Goal: Task Accomplishment & Management: Use online tool/utility

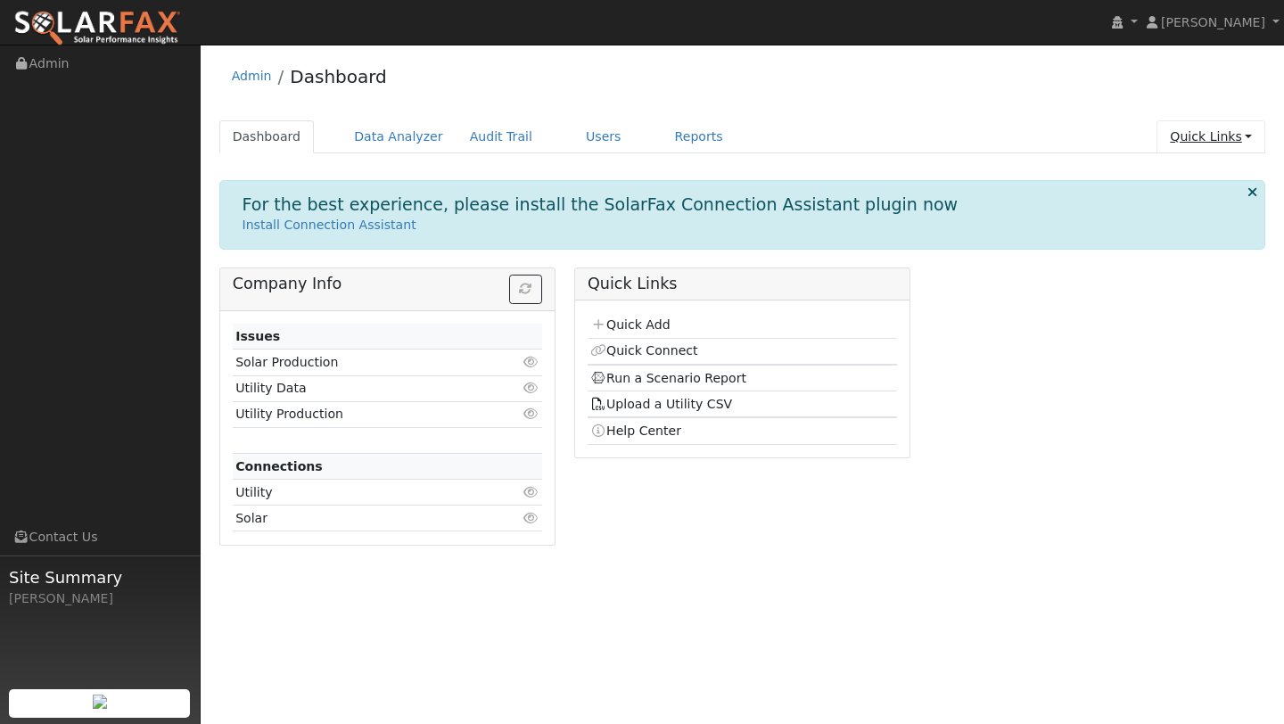
click at [1172, 144] on link "Quick Links" at bounding box center [1211, 136] width 109 height 33
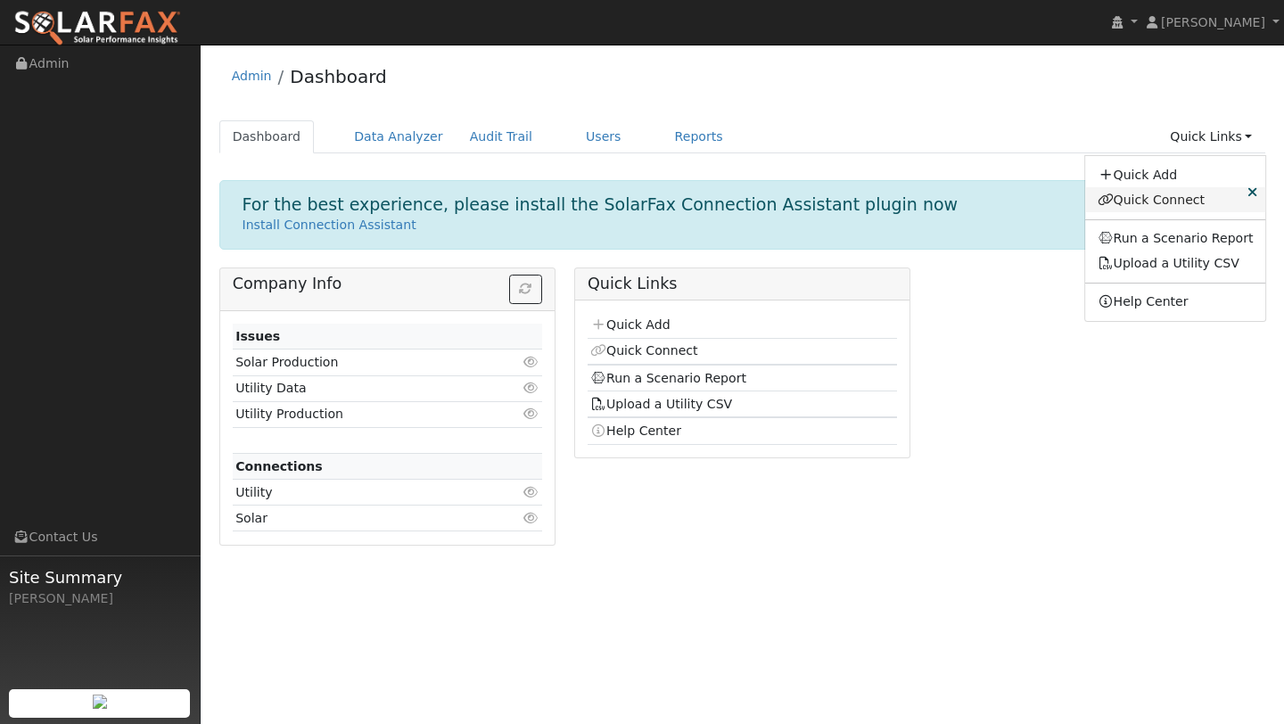
click at [1155, 195] on link "Quick Connect" at bounding box center [1175, 199] width 181 height 25
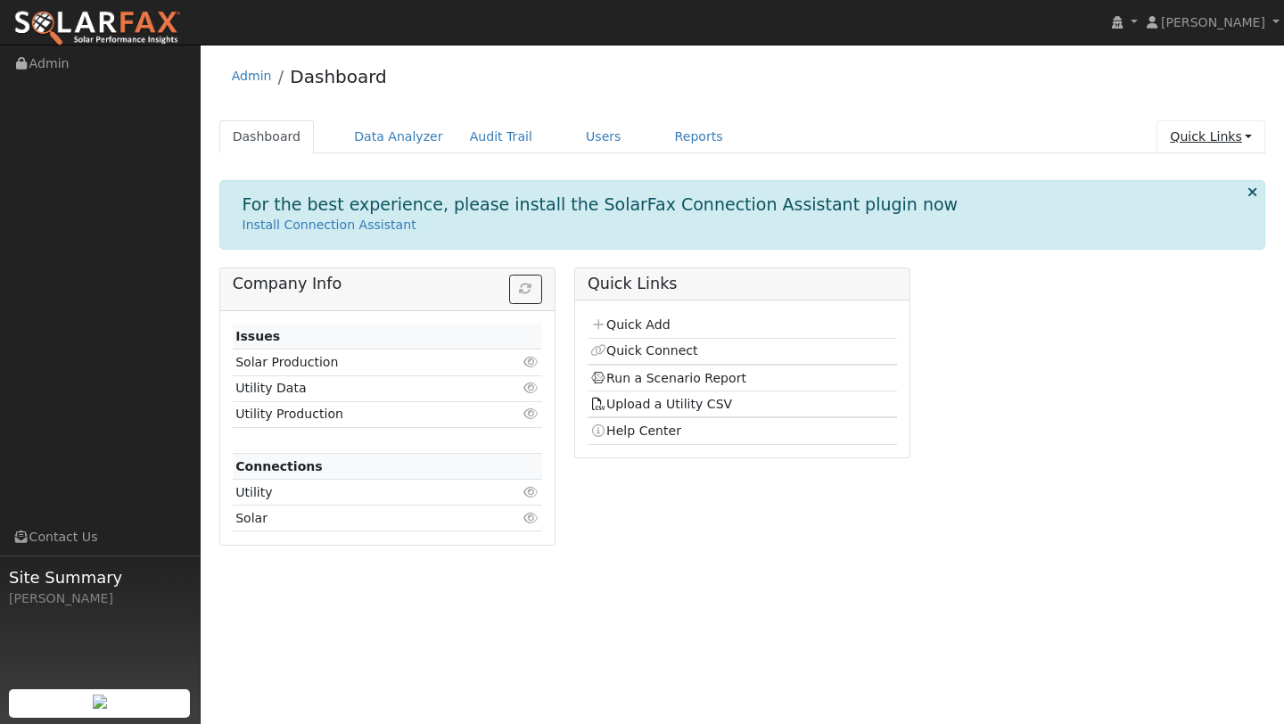
click at [1240, 137] on link "Quick Links" at bounding box center [1211, 136] width 109 height 33
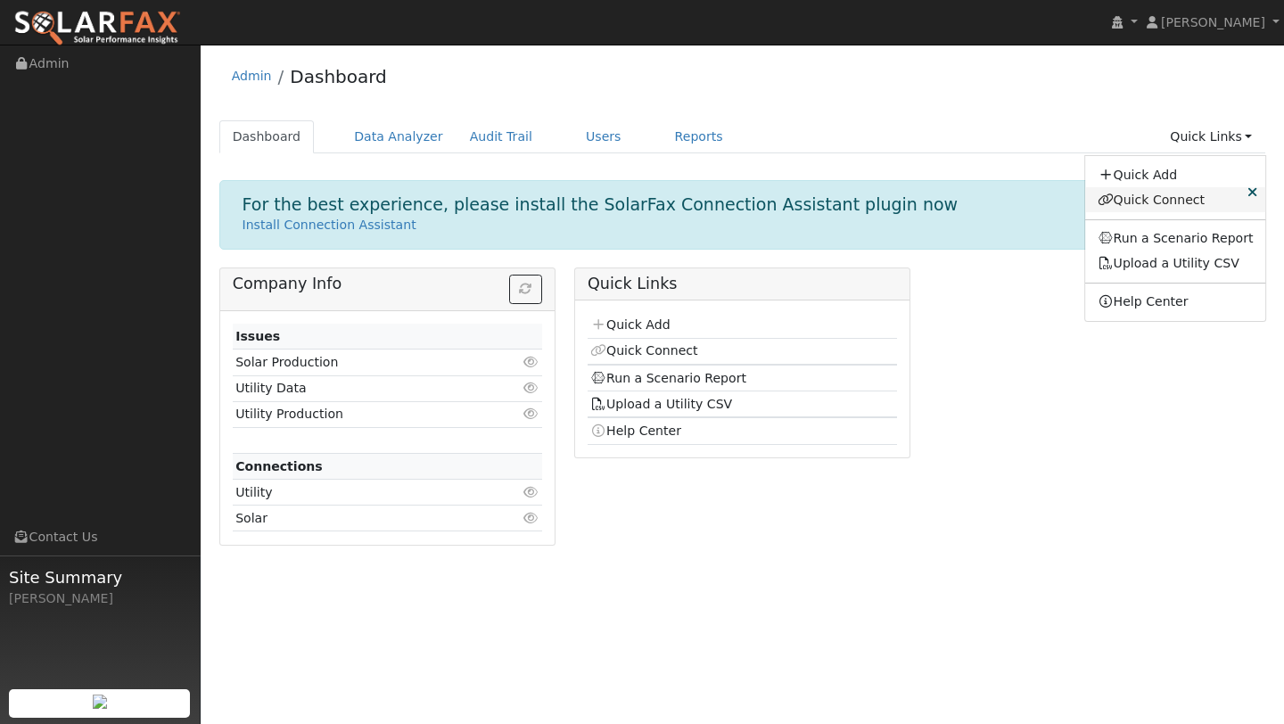
click at [1156, 197] on link "Quick Connect" at bounding box center [1175, 199] width 181 height 25
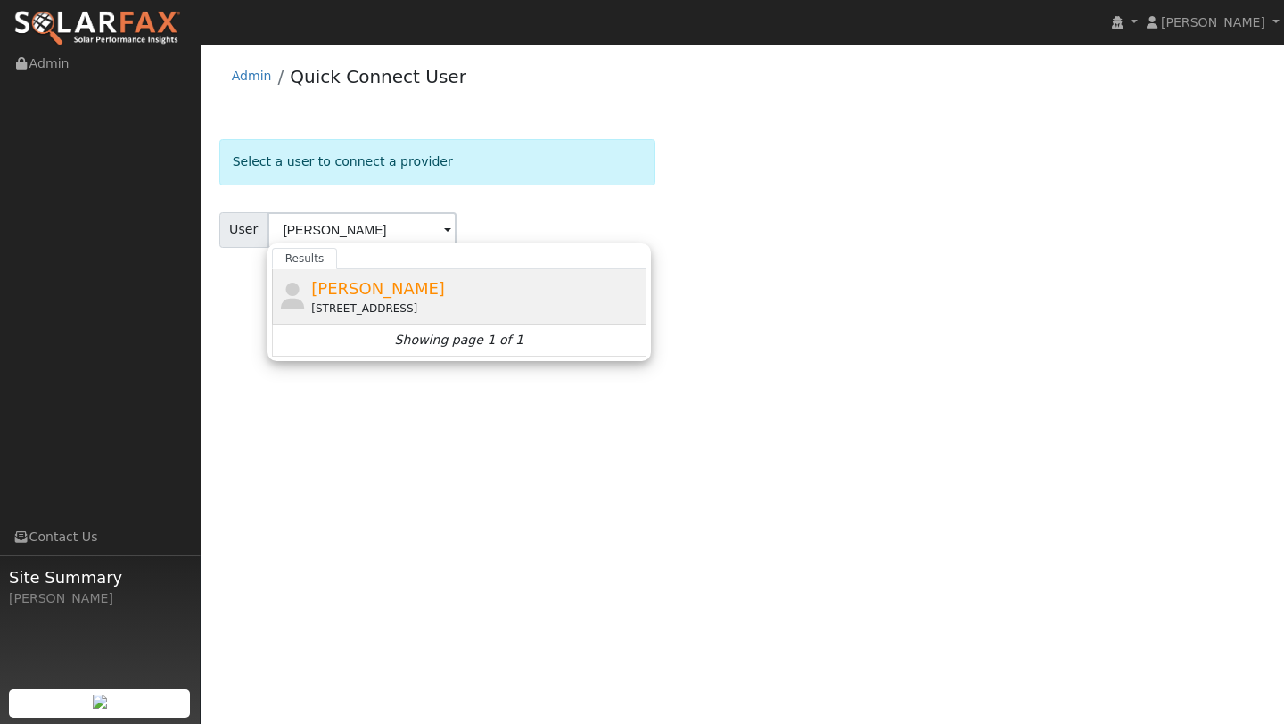
click at [378, 322] on div "[PERSON_NAME] [STREET_ADDRESS]" at bounding box center [459, 296] width 375 height 55
type input "[PERSON_NAME]"
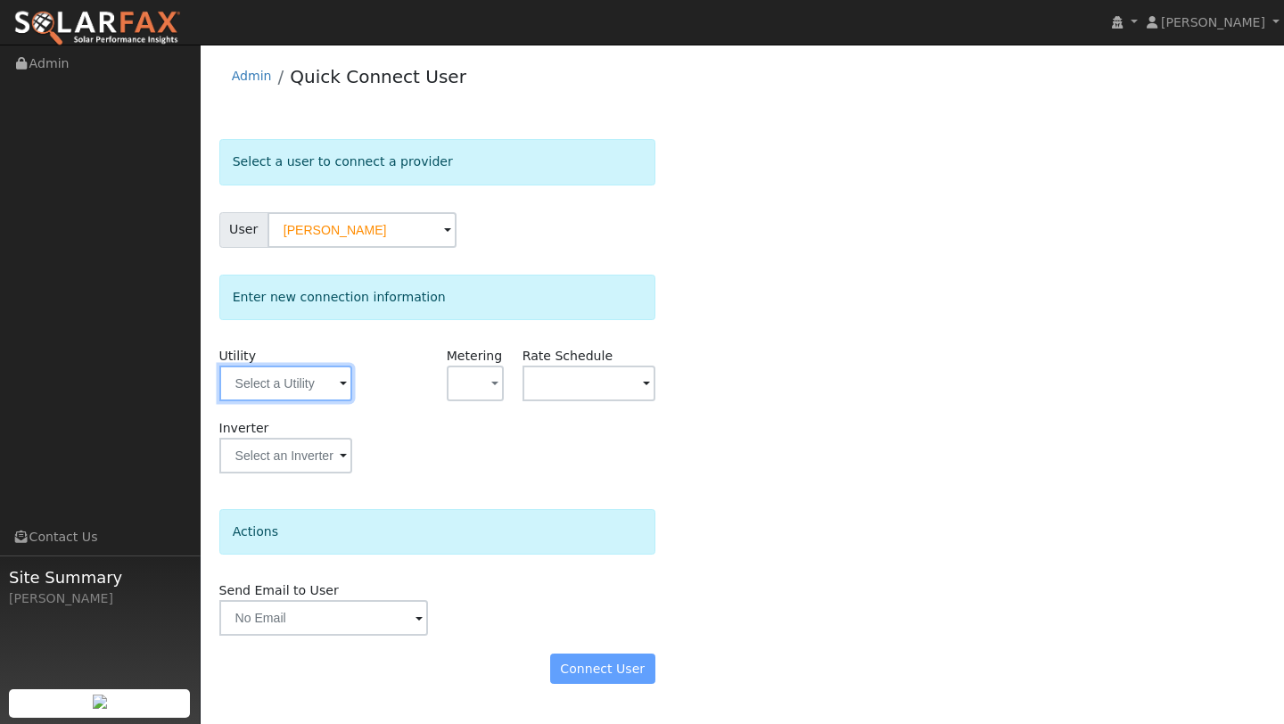
click at [297, 374] on input "text" at bounding box center [285, 384] width 133 height 36
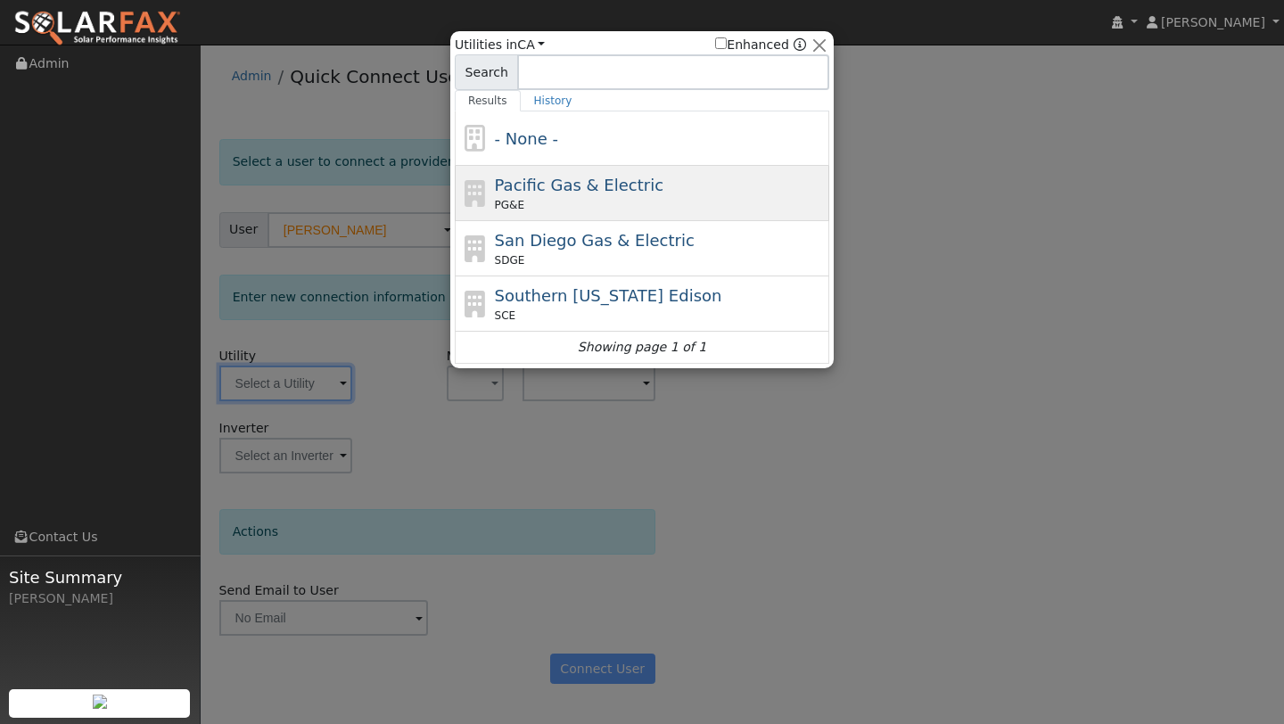
click at [514, 202] on span "PG&E" at bounding box center [509, 205] width 29 height 16
type input "PG&E"
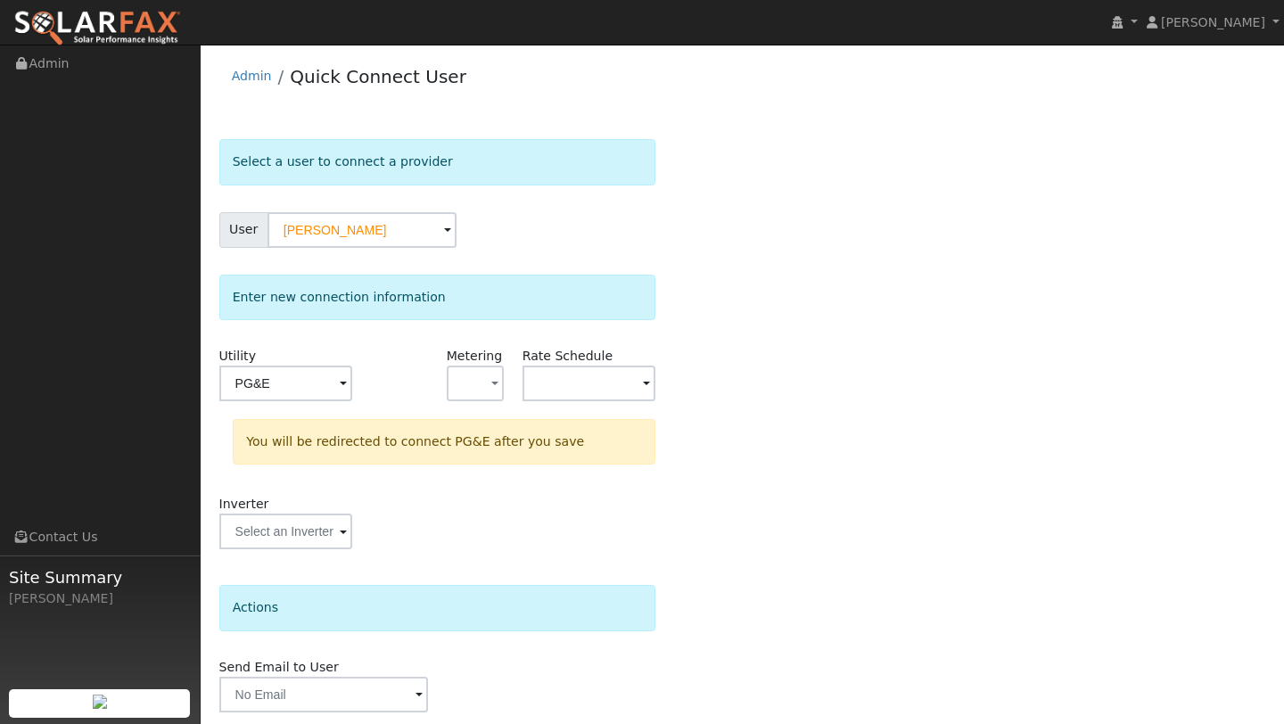
scroll to position [62, 0]
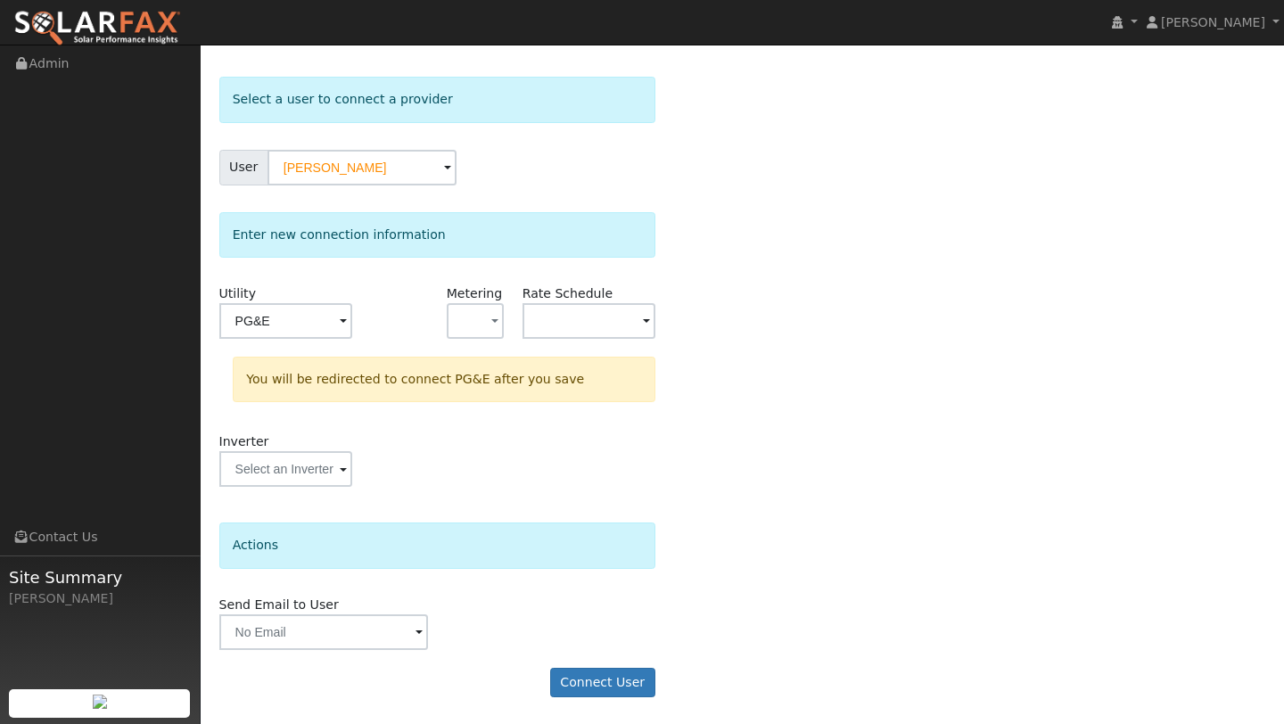
click at [575, 666] on form "Select a user to connect a provider User Andrew Hecker Account Default Account …" at bounding box center [437, 396] width 436 height 638
click at [575, 677] on button "Connect User" at bounding box center [602, 683] width 105 height 30
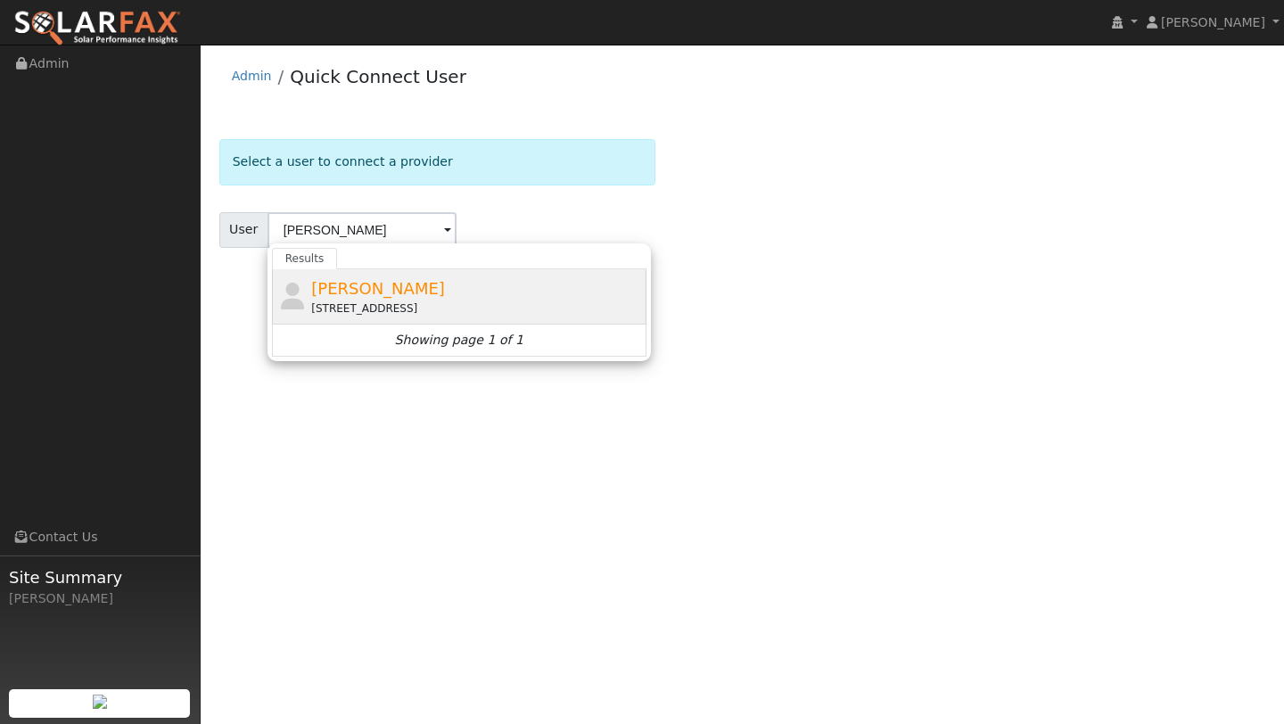
click at [350, 296] on span "[PERSON_NAME]" at bounding box center [378, 288] width 134 height 19
type input "[PERSON_NAME]"
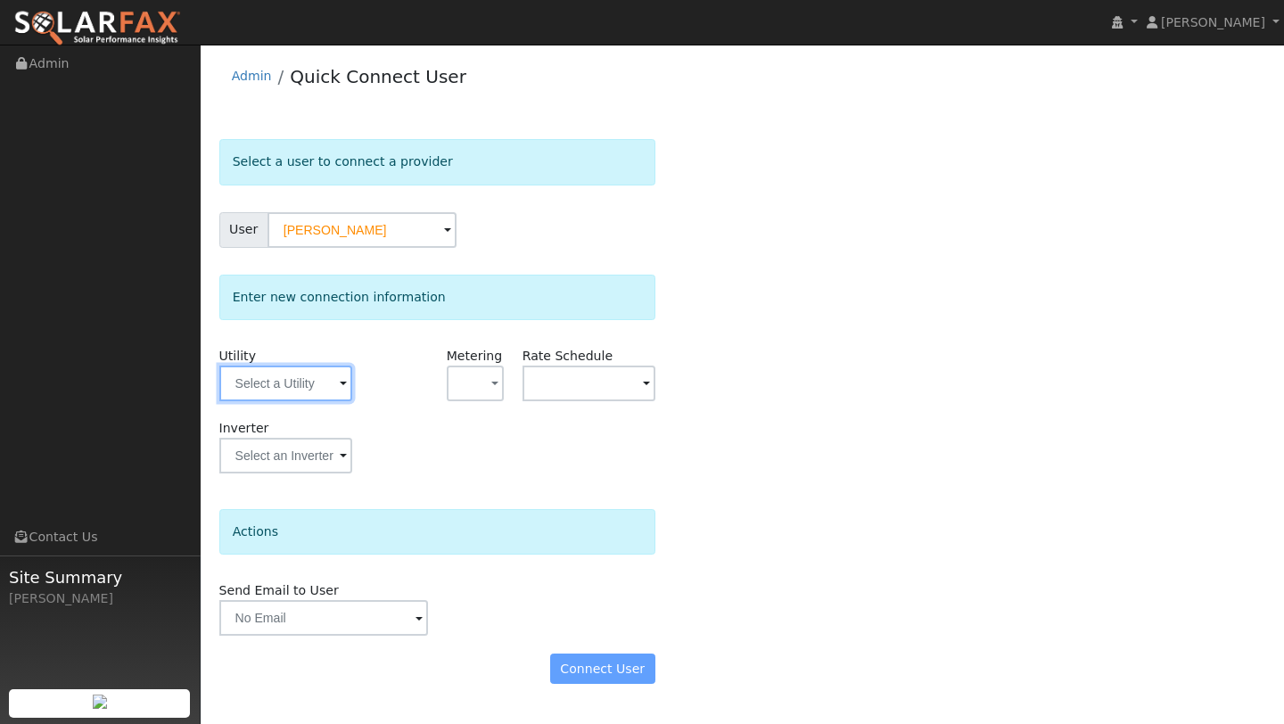
click at [303, 369] on input "text" at bounding box center [285, 384] width 133 height 36
click at [288, 383] on input "text" at bounding box center [285, 384] width 133 height 36
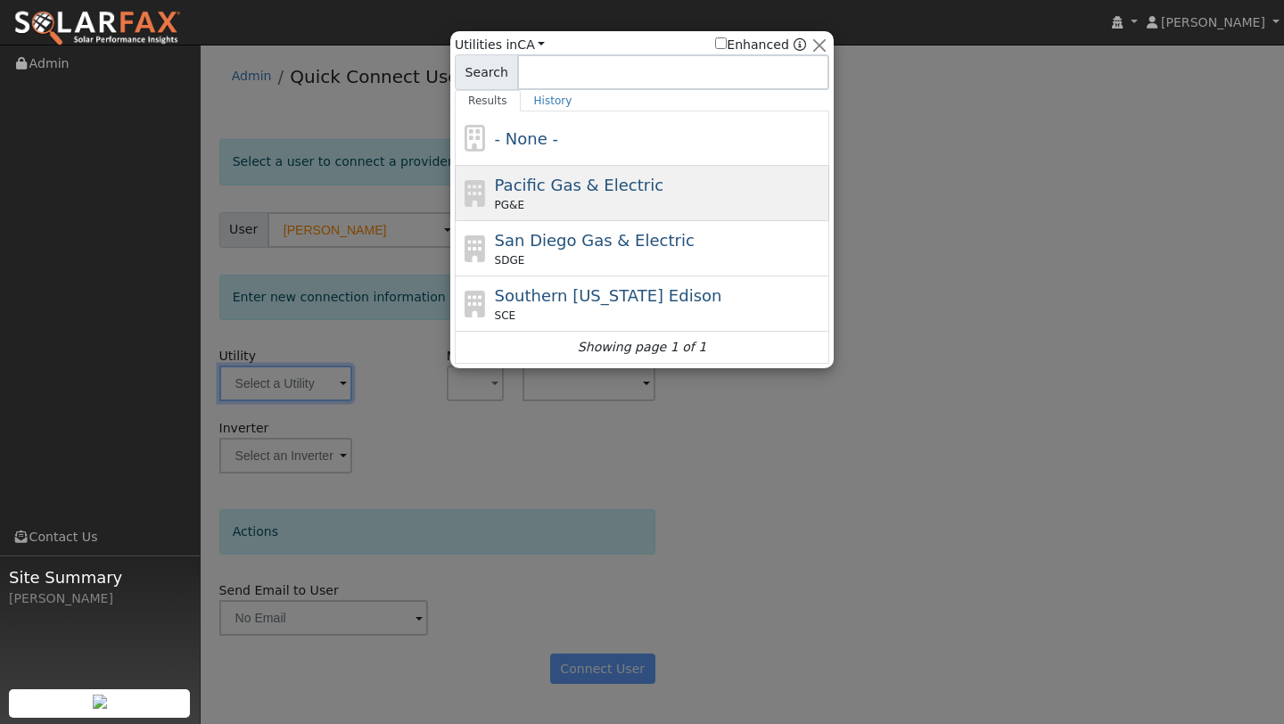
click at [510, 202] on span "PG&E" at bounding box center [509, 205] width 29 height 16
type input "PG&E"
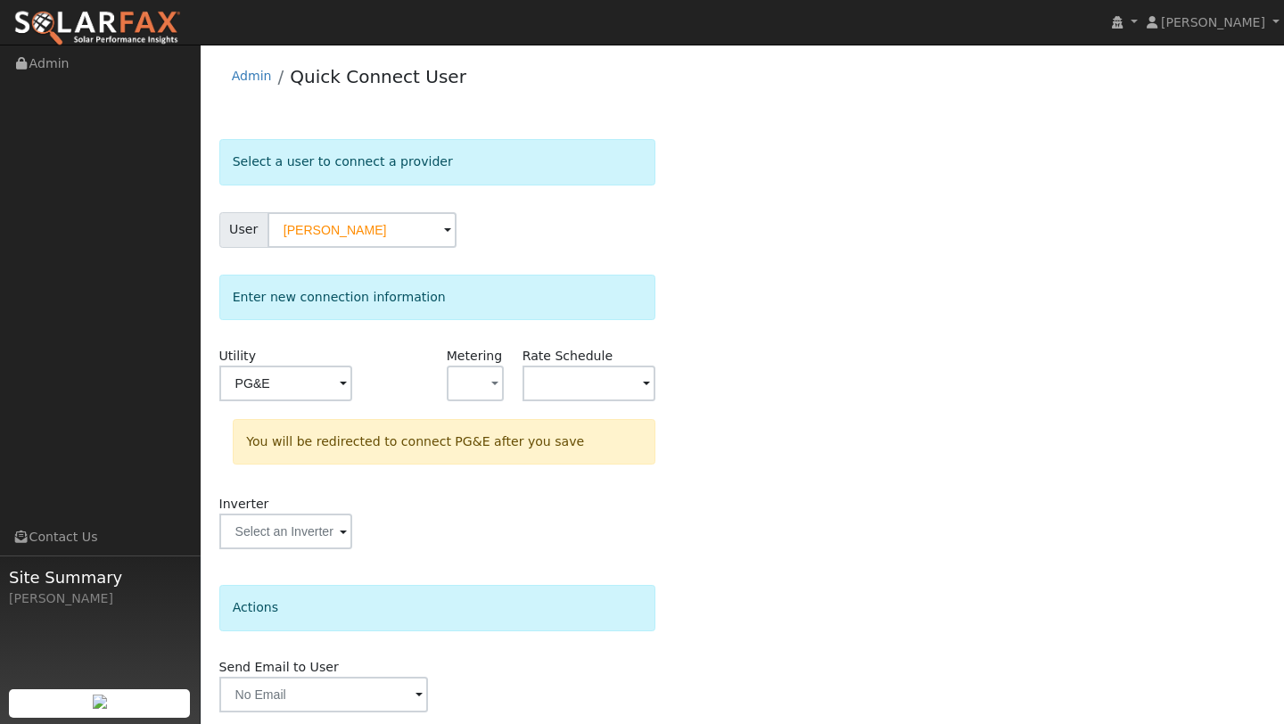
scroll to position [62, 0]
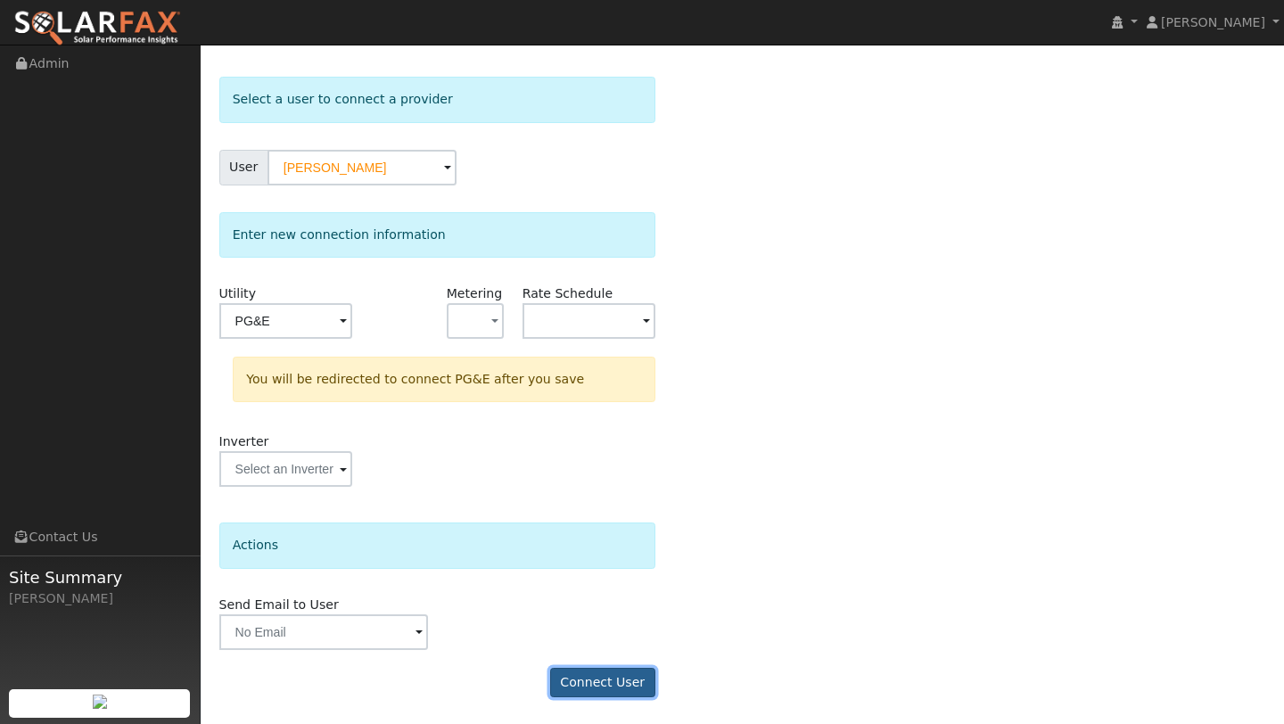
click at [588, 674] on button "Connect User" at bounding box center [602, 683] width 105 height 30
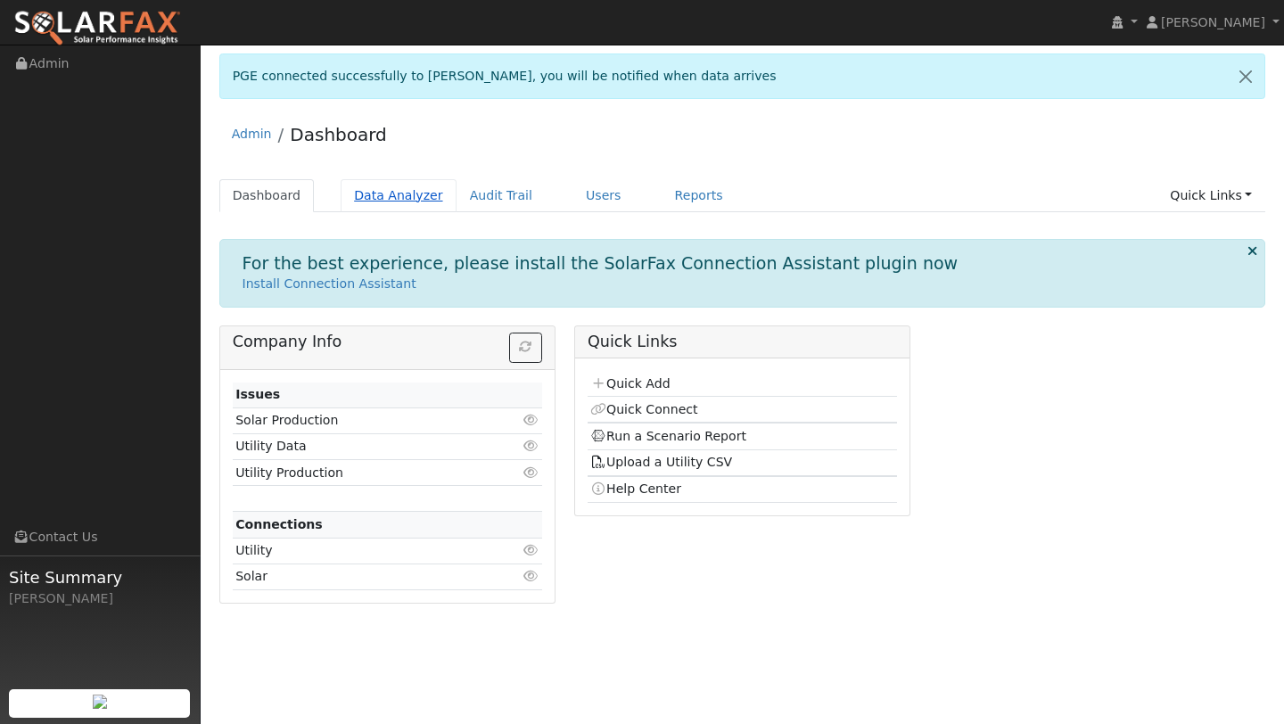
click at [350, 193] on link "Data Analyzer" at bounding box center [399, 195] width 116 height 33
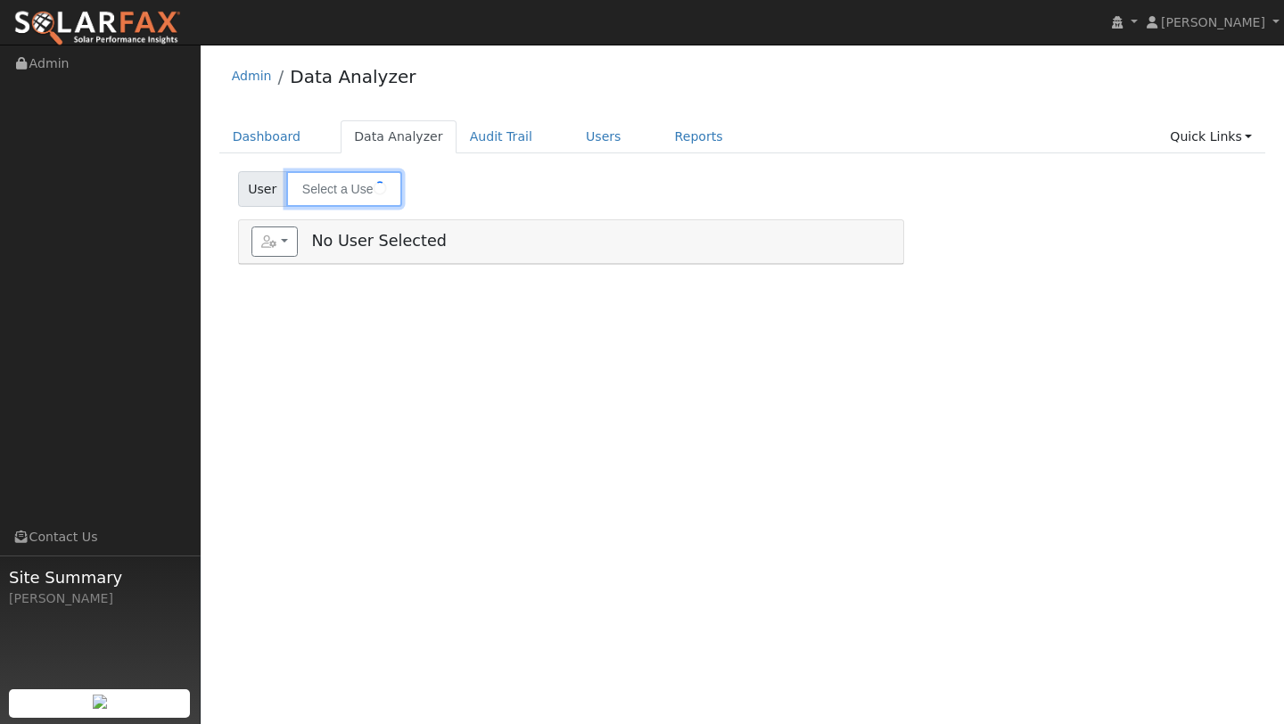
type input "[PERSON_NAME]"
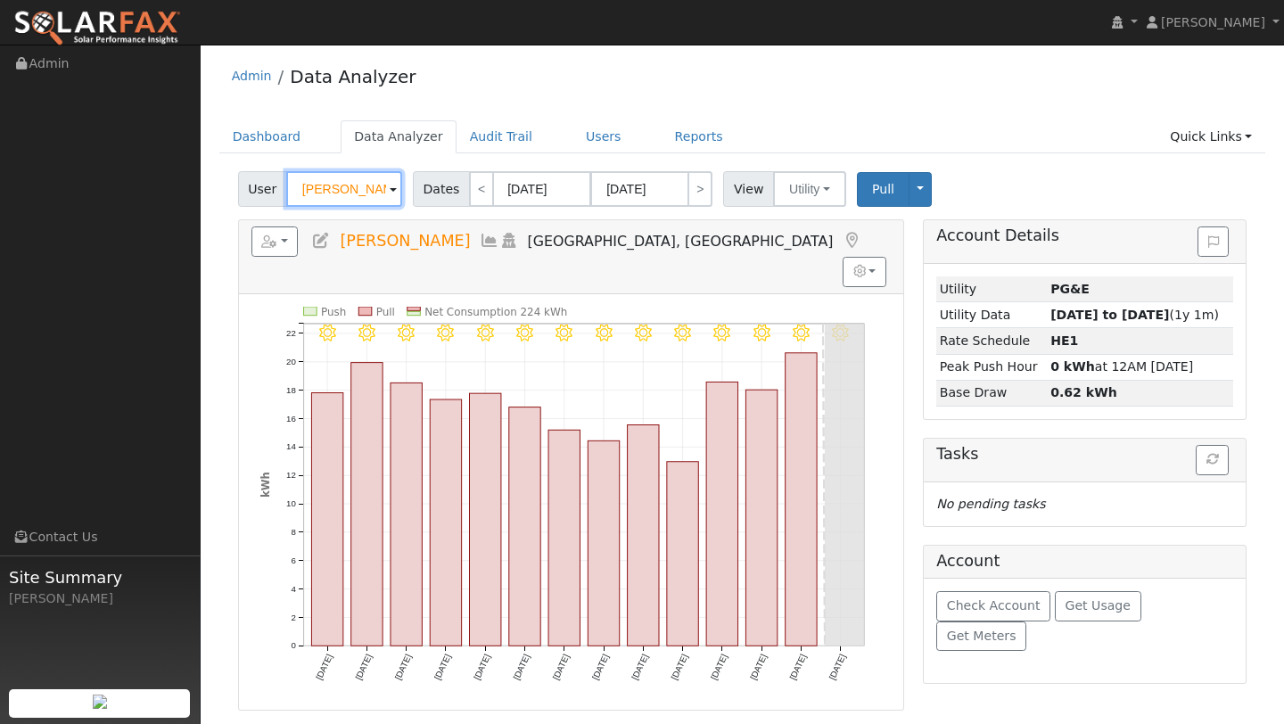
click at [329, 195] on input "Cynthia Chiarappa" at bounding box center [344, 189] width 116 height 36
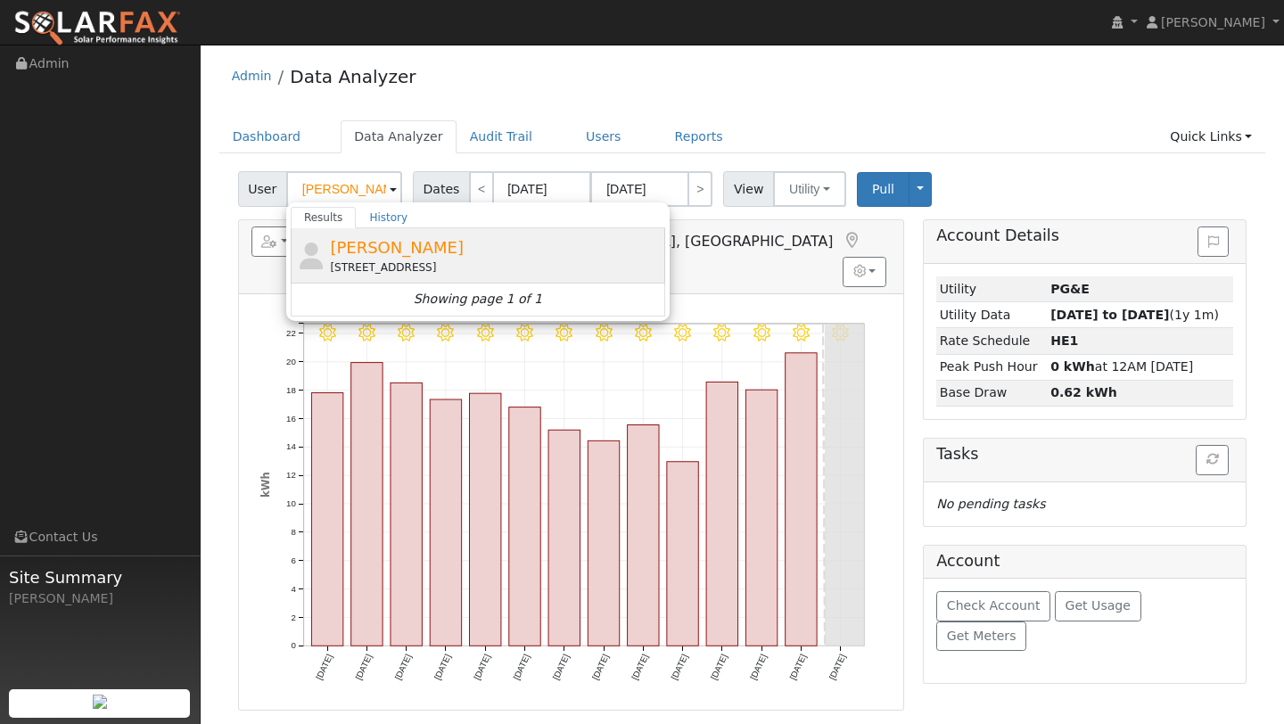
click at [367, 268] on div "[STREET_ADDRESS]" at bounding box center [495, 267] width 331 height 16
type input "[PERSON_NAME]"
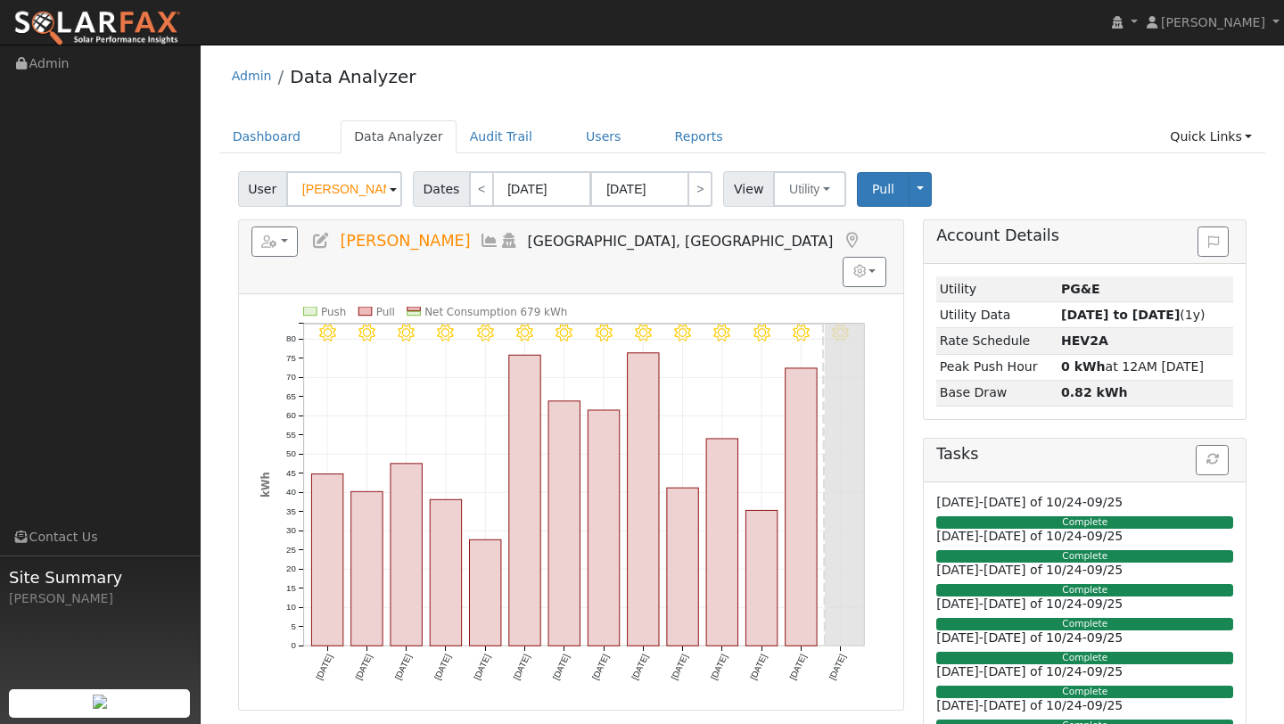
click at [283, 233] on button "button" at bounding box center [274, 241] width 47 height 30
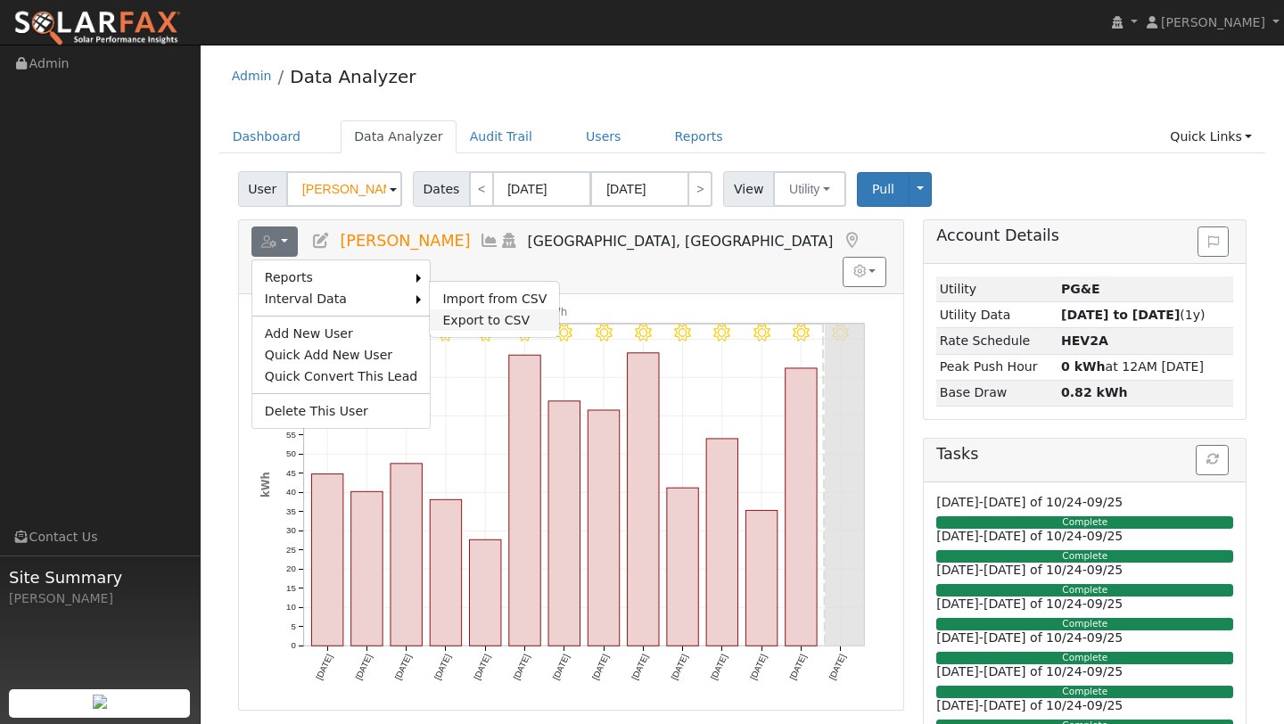
click at [451, 312] on link "Export to CSV" at bounding box center [494, 319] width 129 height 21
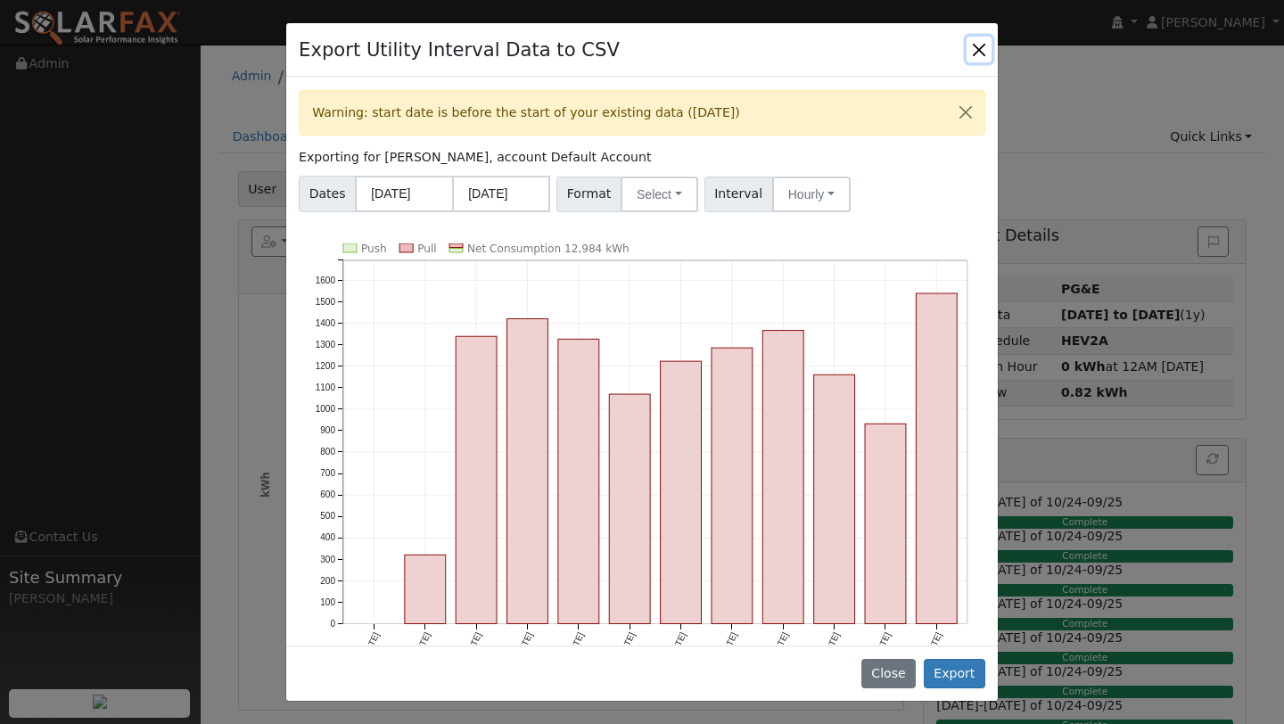
click at [973, 54] on button "Close" at bounding box center [979, 49] width 25 height 25
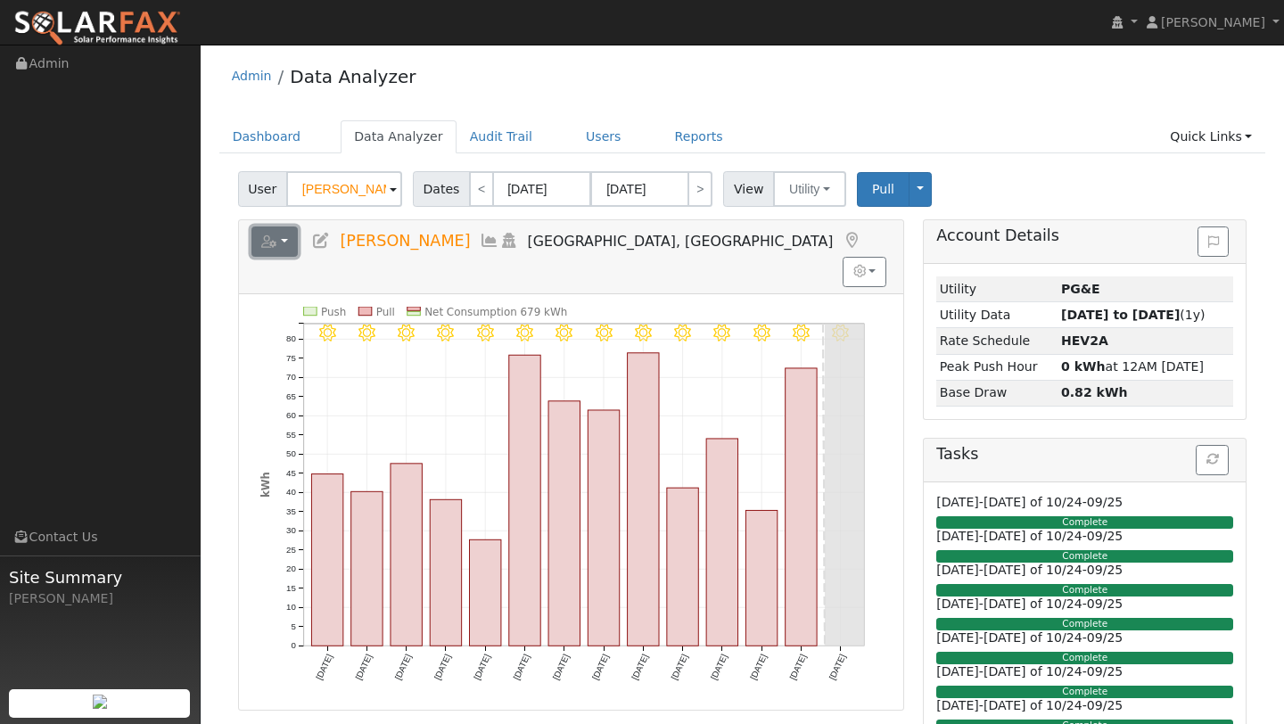
click at [283, 236] on button "button" at bounding box center [274, 241] width 47 height 30
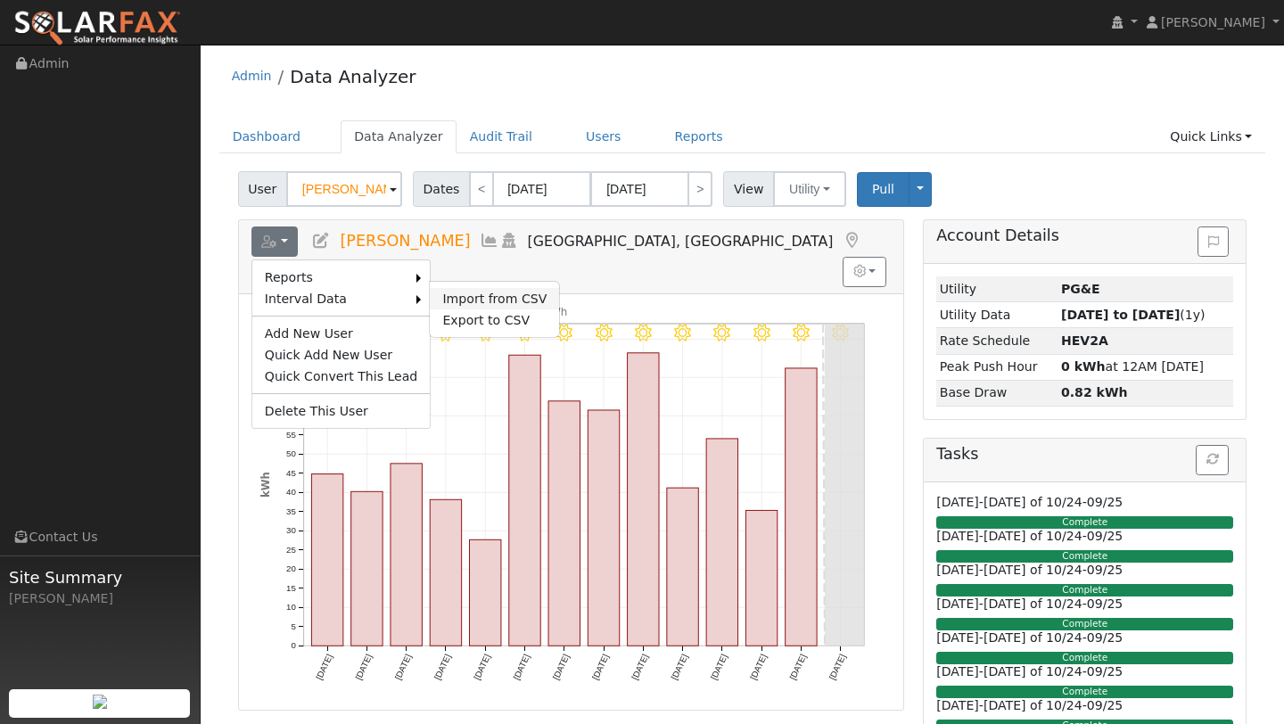
click at [449, 308] on link "Import from CSV" at bounding box center [494, 298] width 129 height 21
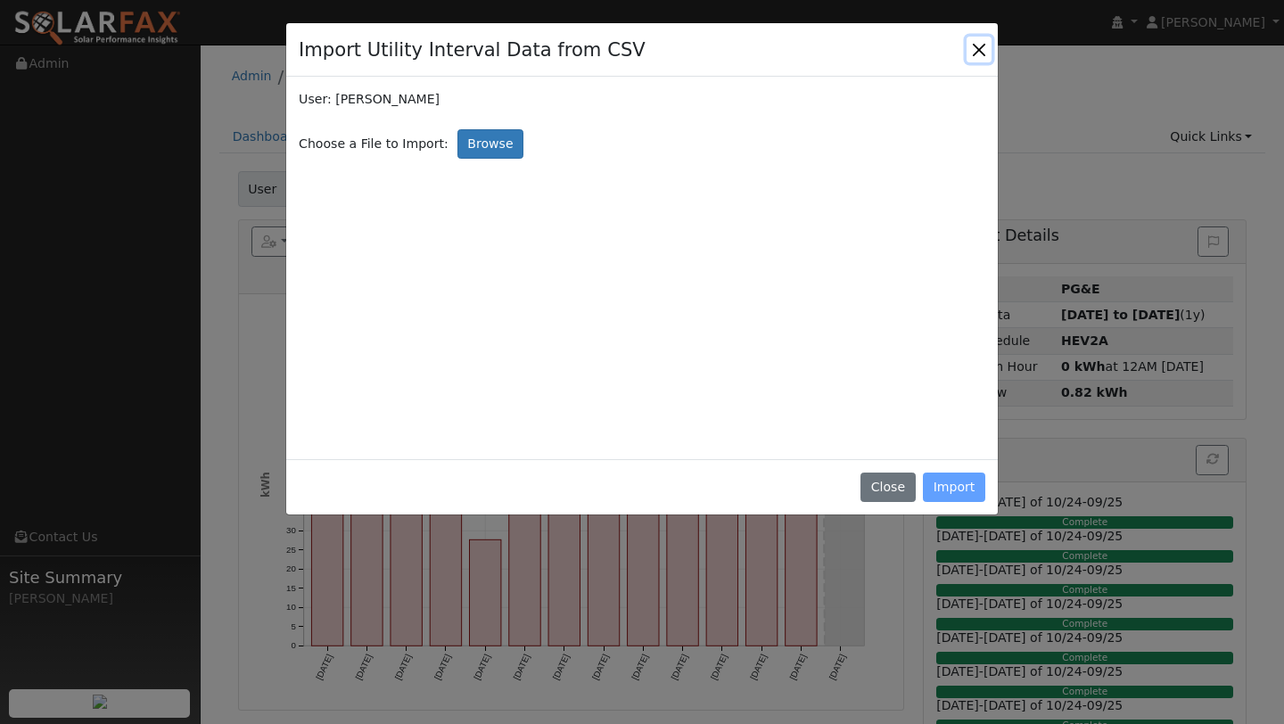
click at [973, 59] on button "Close" at bounding box center [979, 49] width 25 height 25
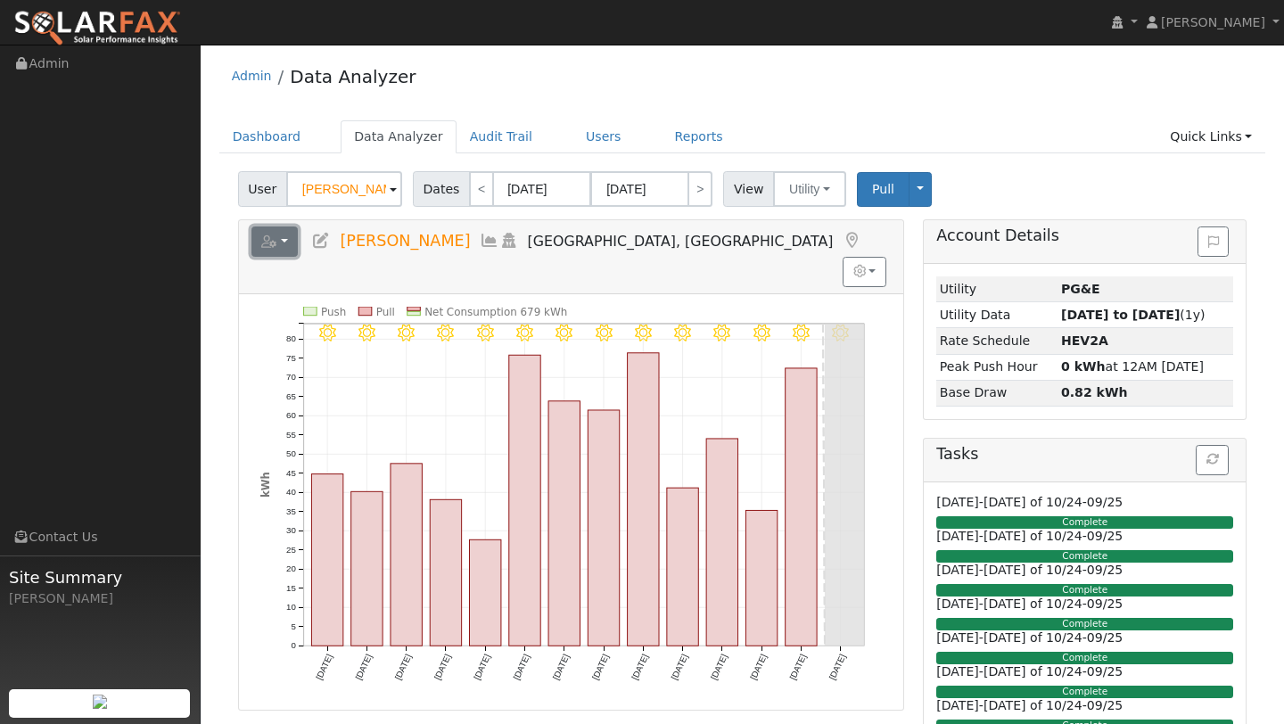
click at [281, 252] on button "button" at bounding box center [274, 241] width 47 height 30
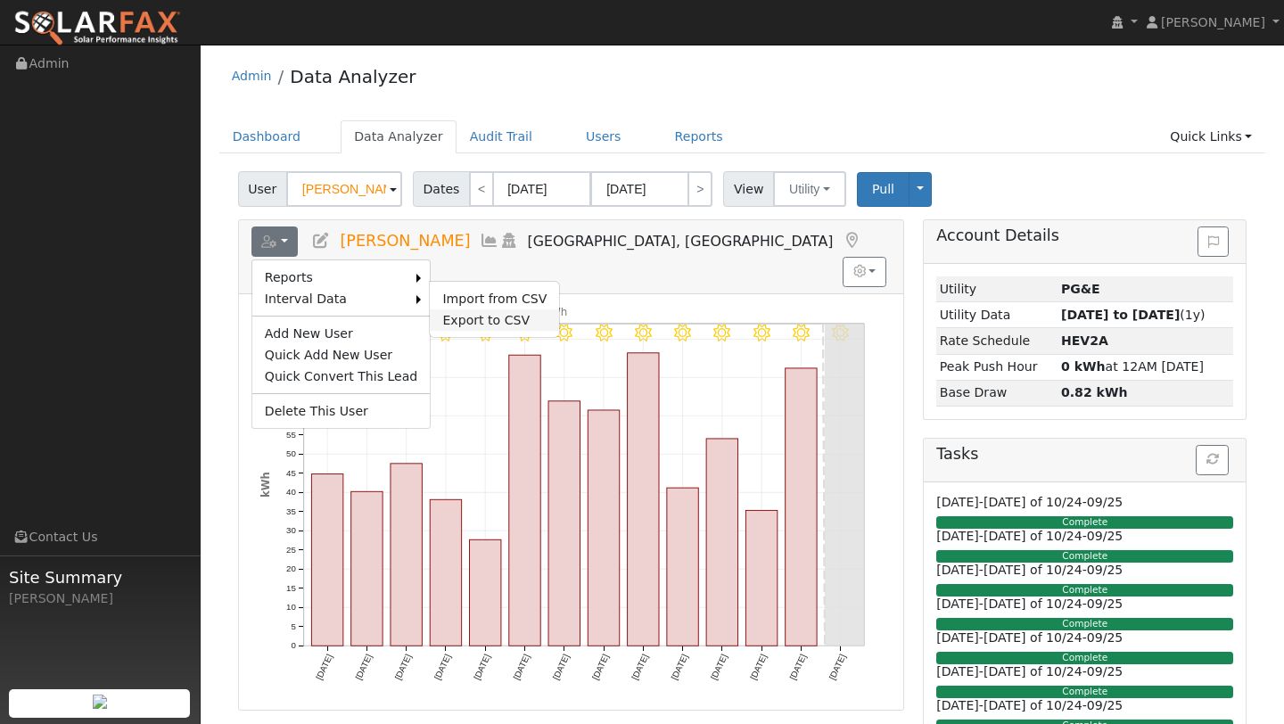
click at [459, 323] on link "Export to CSV" at bounding box center [494, 319] width 129 height 21
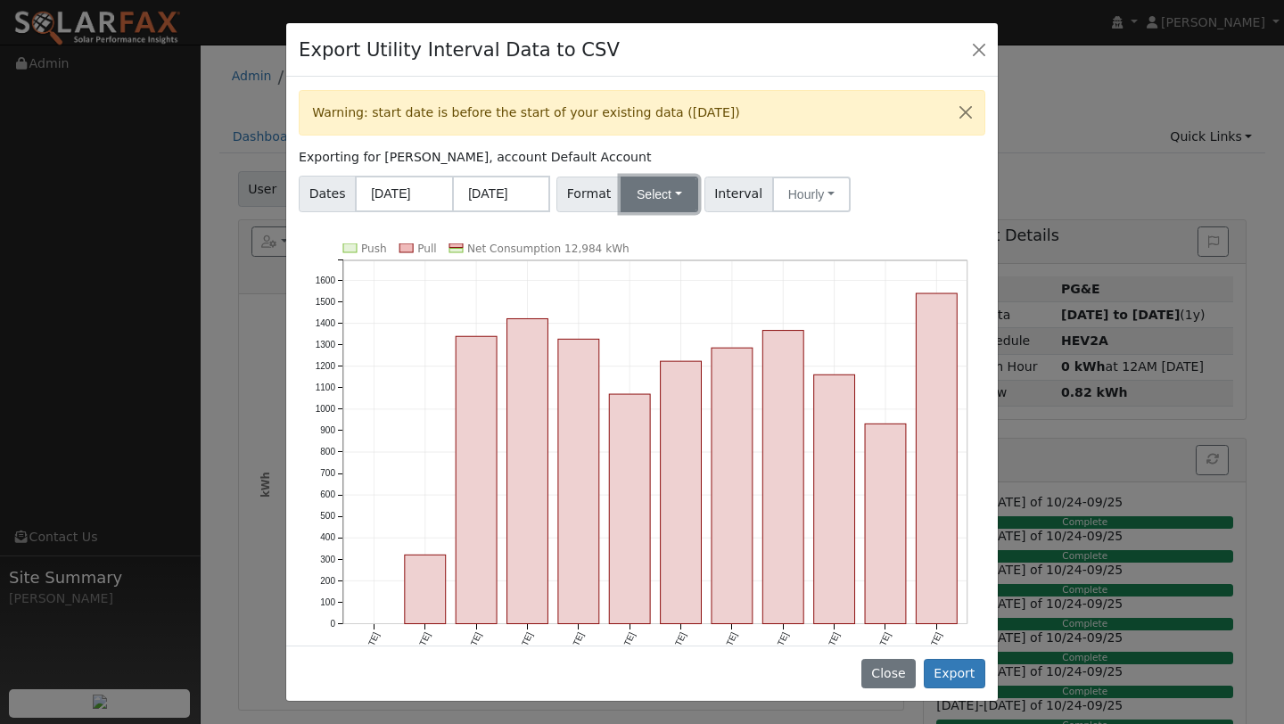
click at [631, 209] on button "Select" at bounding box center [660, 195] width 78 height 36
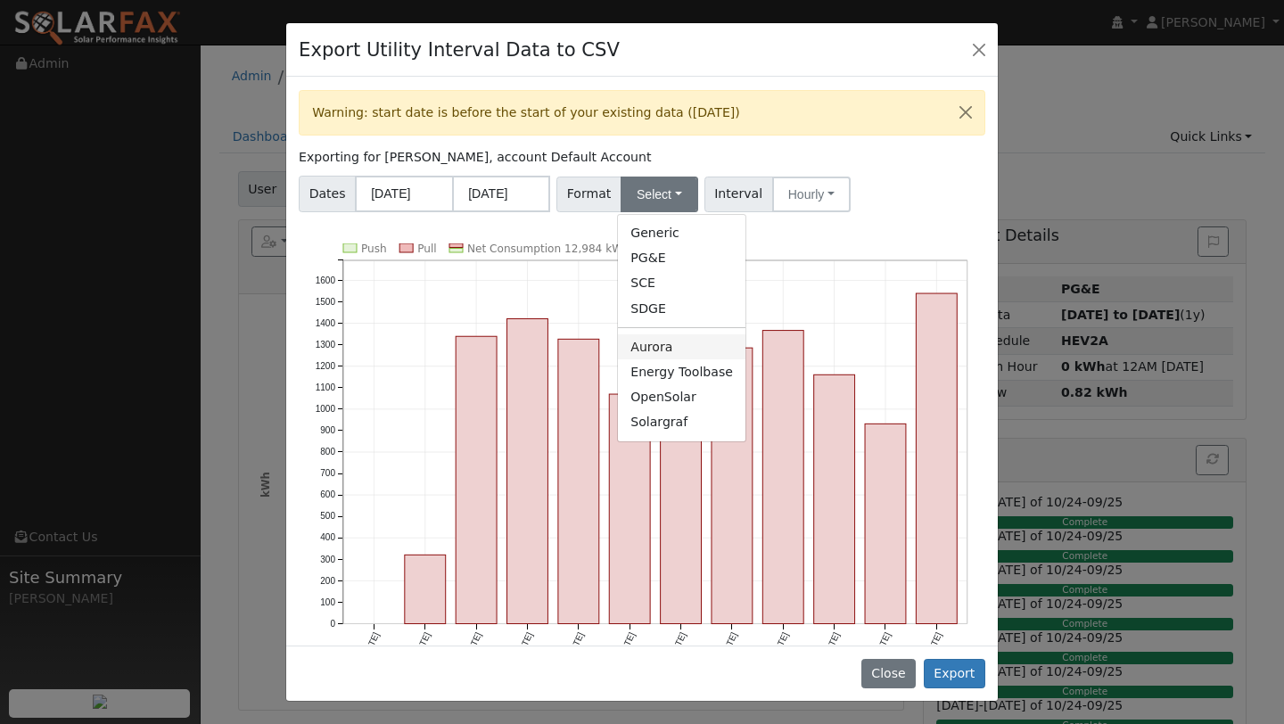
click at [661, 338] on link "Aurora" at bounding box center [682, 346] width 128 height 25
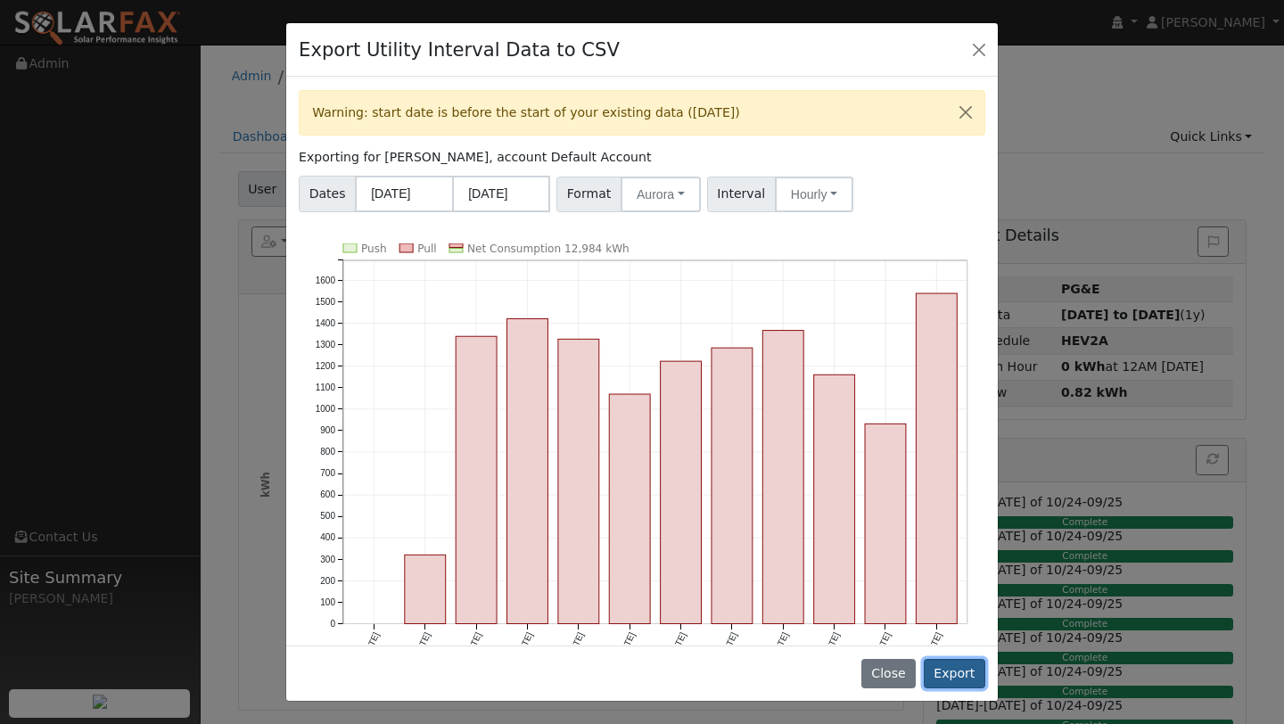
click at [953, 684] on button "Export" at bounding box center [955, 674] width 62 height 30
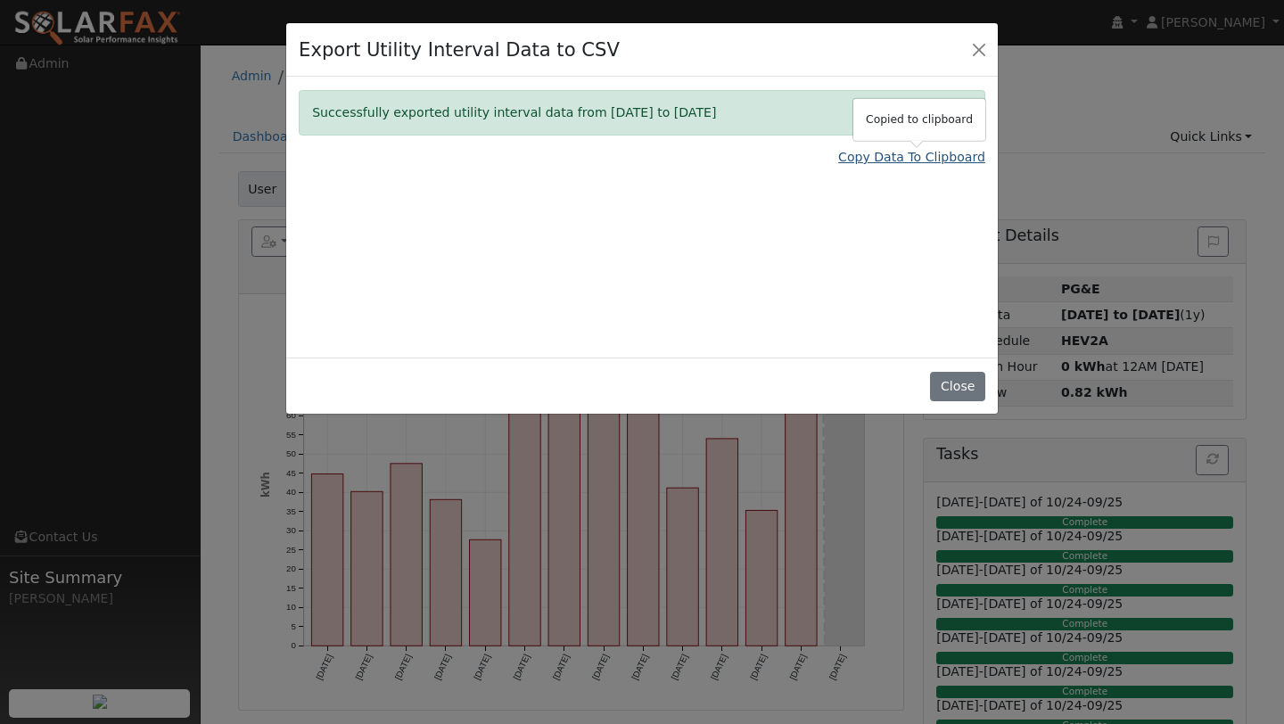
click at [880, 159] on link "Copy Data To Clipboard" at bounding box center [911, 157] width 147 height 19
click at [962, 54] on div "Export Utility Interval Data to CSV" at bounding box center [642, 50] width 712 height 54
click at [964, 54] on div "Export Utility Interval Data to CSV" at bounding box center [642, 50] width 712 height 54
click at [965, 54] on div "Export Utility Interval Data to CSV" at bounding box center [642, 50] width 712 height 54
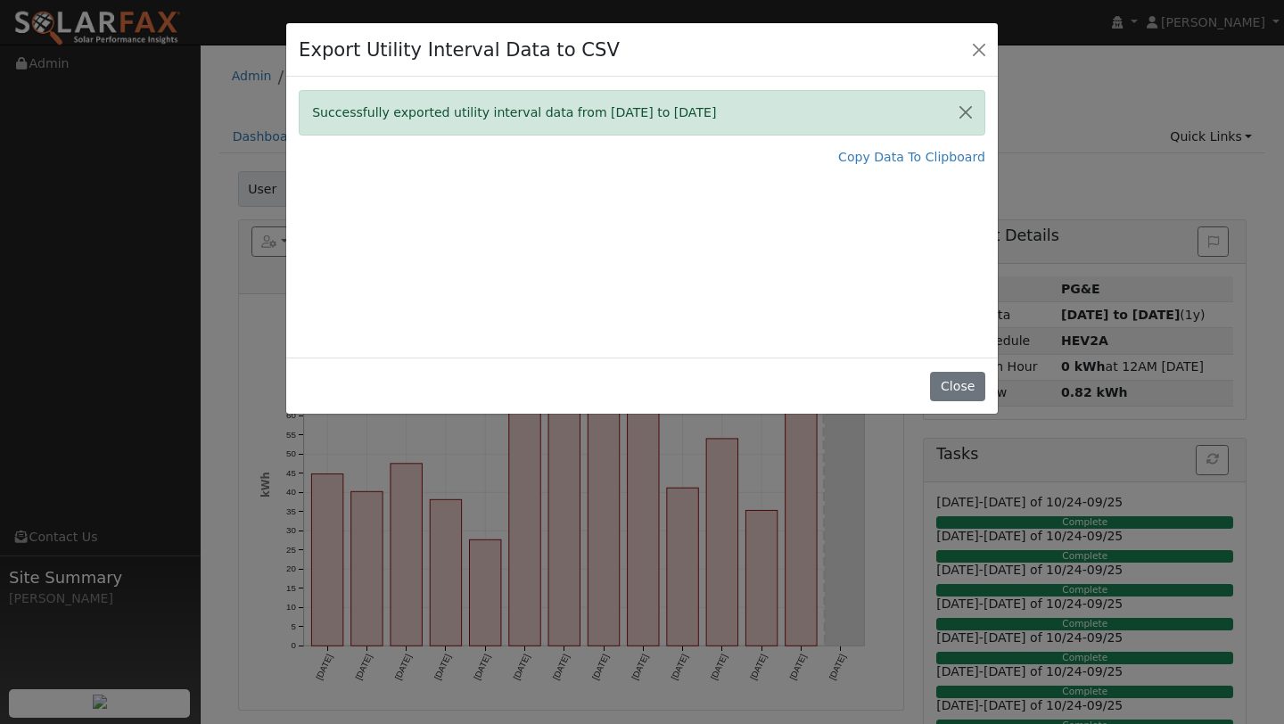
click at [965, 54] on div "Export Utility Interval Data to CSV" at bounding box center [642, 50] width 712 height 54
click at [978, 54] on button "Close" at bounding box center [979, 49] width 25 height 25
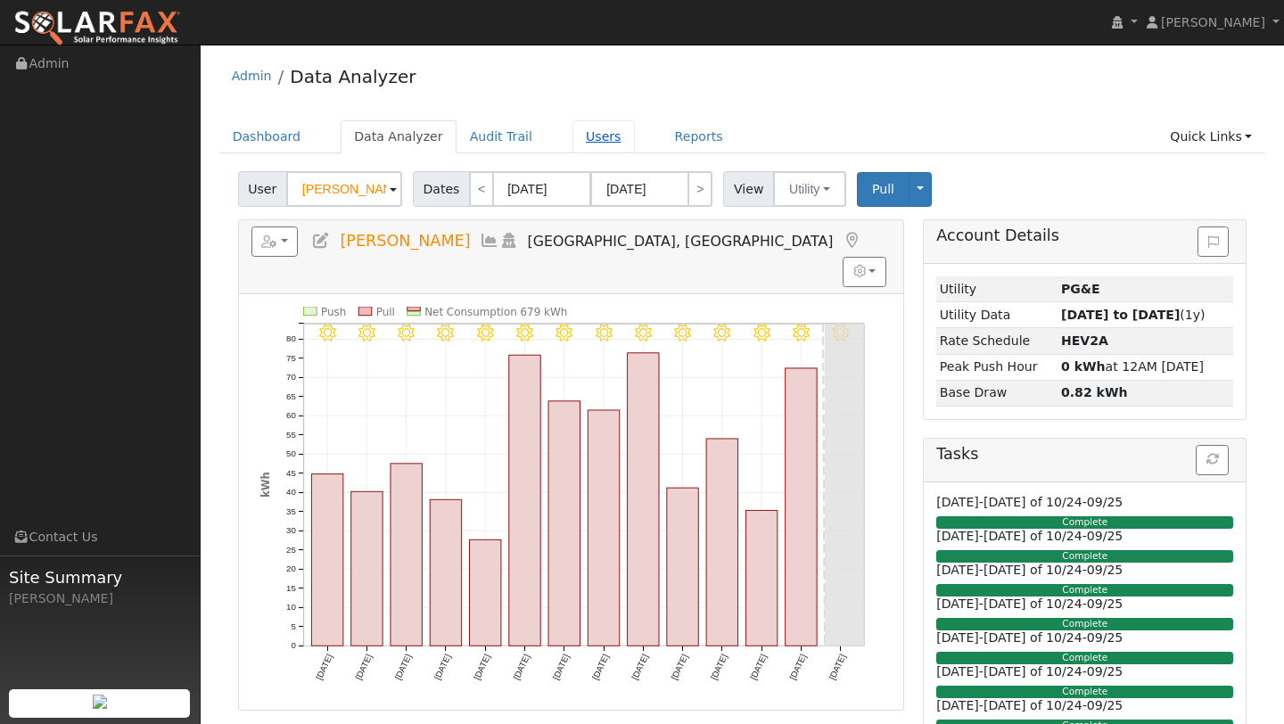
click at [577, 135] on link "Users" at bounding box center [603, 136] width 62 height 33
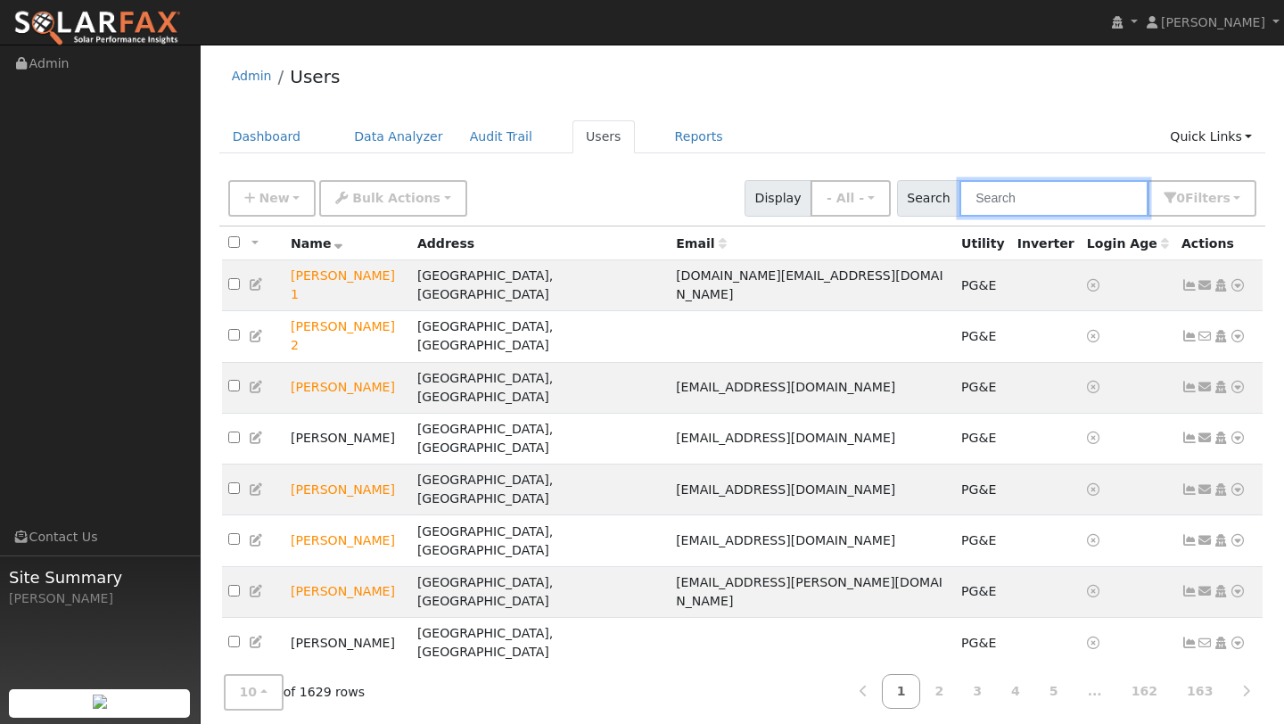
click at [1019, 201] on input "text" at bounding box center [1053, 198] width 189 height 37
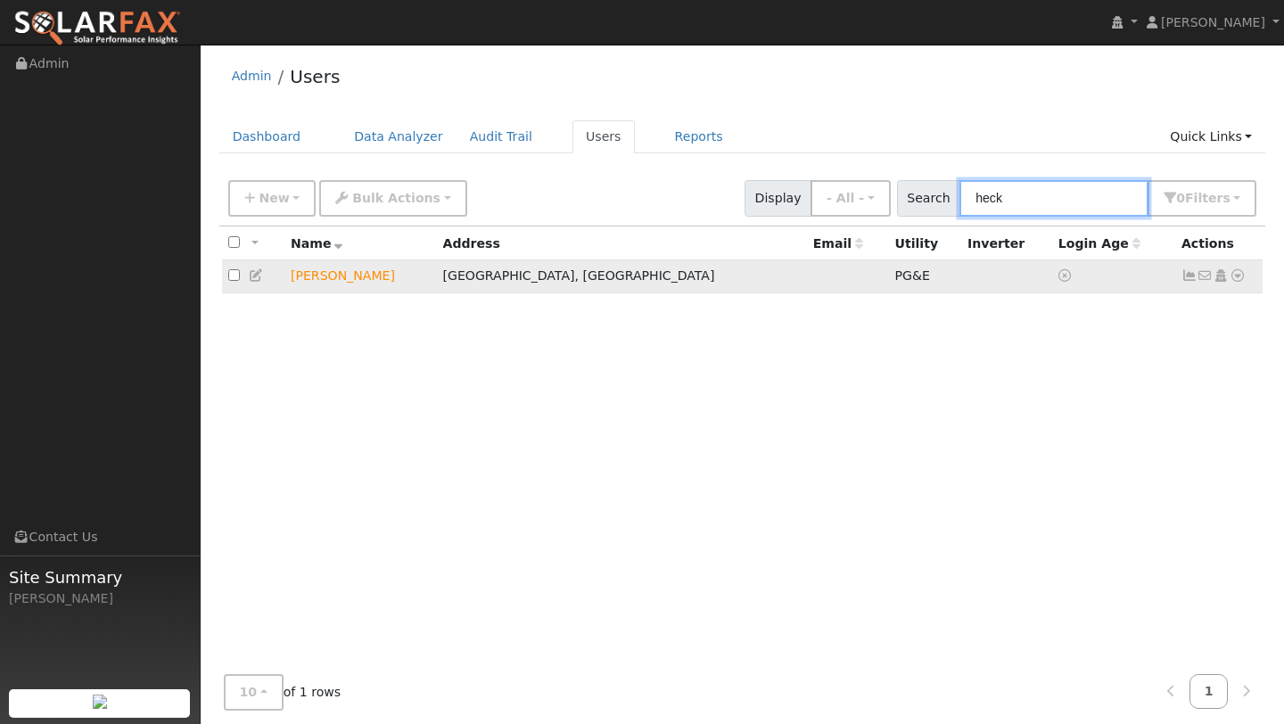
type input "heck"
click at [1234, 280] on icon at bounding box center [1238, 275] width 16 height 12
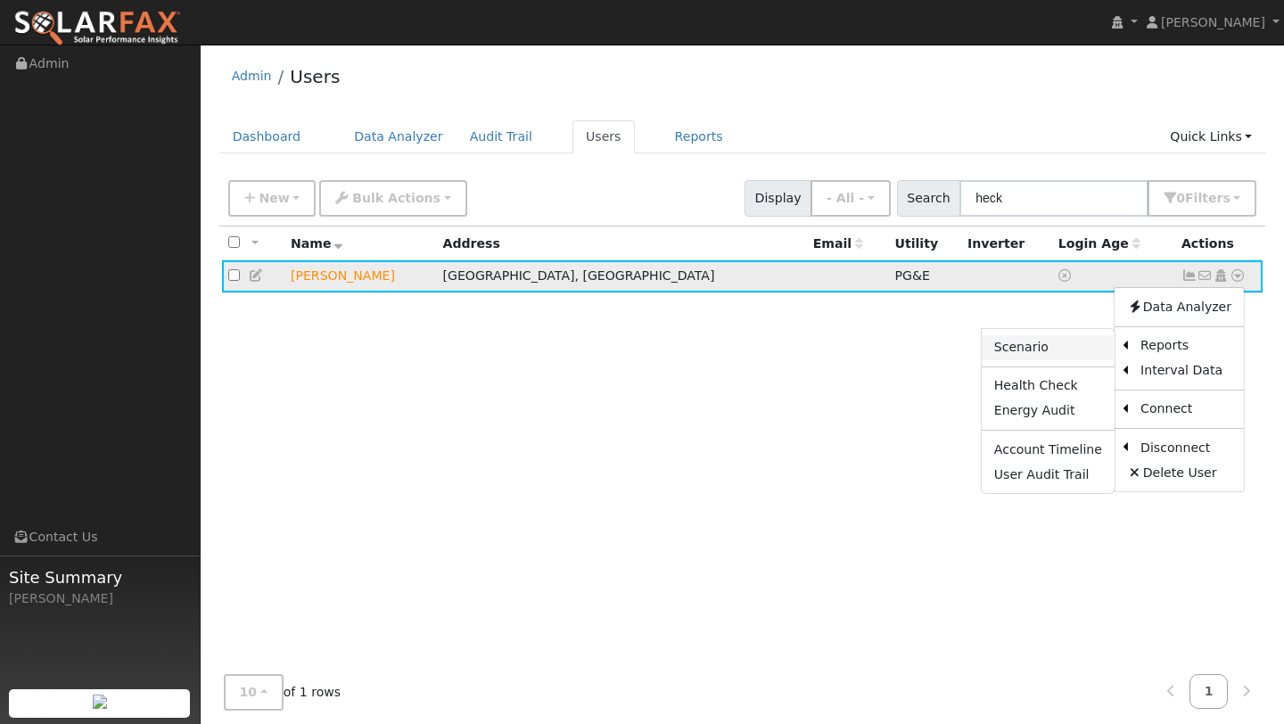
click at [1072, 354] on link "Scenario" at bounding box center [1048, 347] width 133 height 25
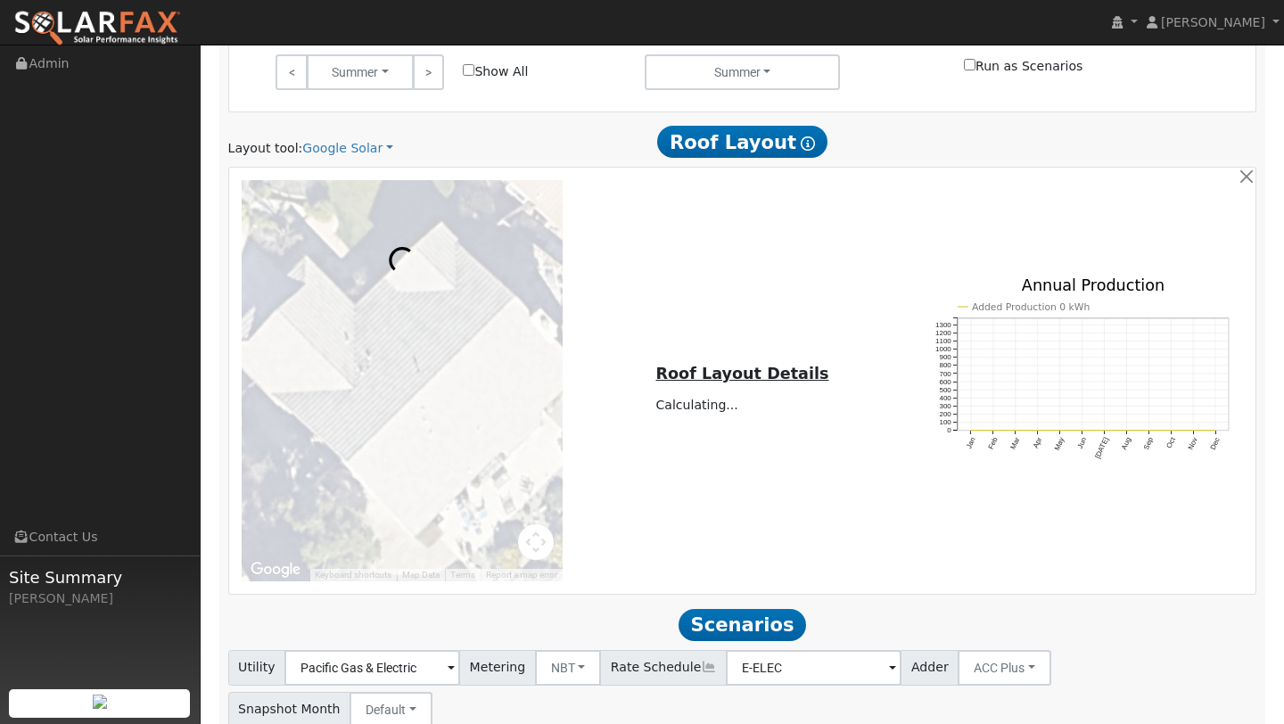
scroll to position [1033, 0]
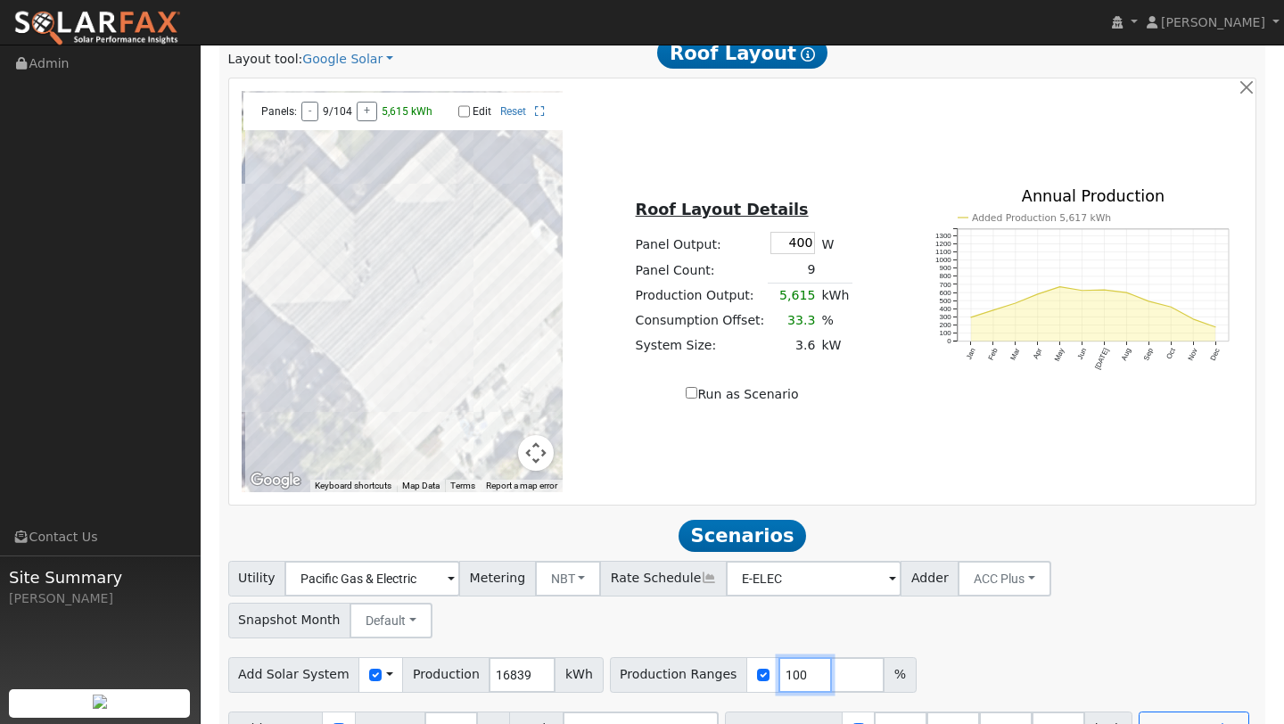
click at [785, 657] on input "100" at bounding box center [805, 675] width 54 height 36
type input "189"
click at [949, 651] on div "Add Solar System Use CSV Data Production 16839 kWh Production Ranges 189 %" at bounding box center [742, 672] width 1035 height 42
click at [1145, 712] on button "Run Scenarios" at bounding box center [1194, 730] width 110 height 36
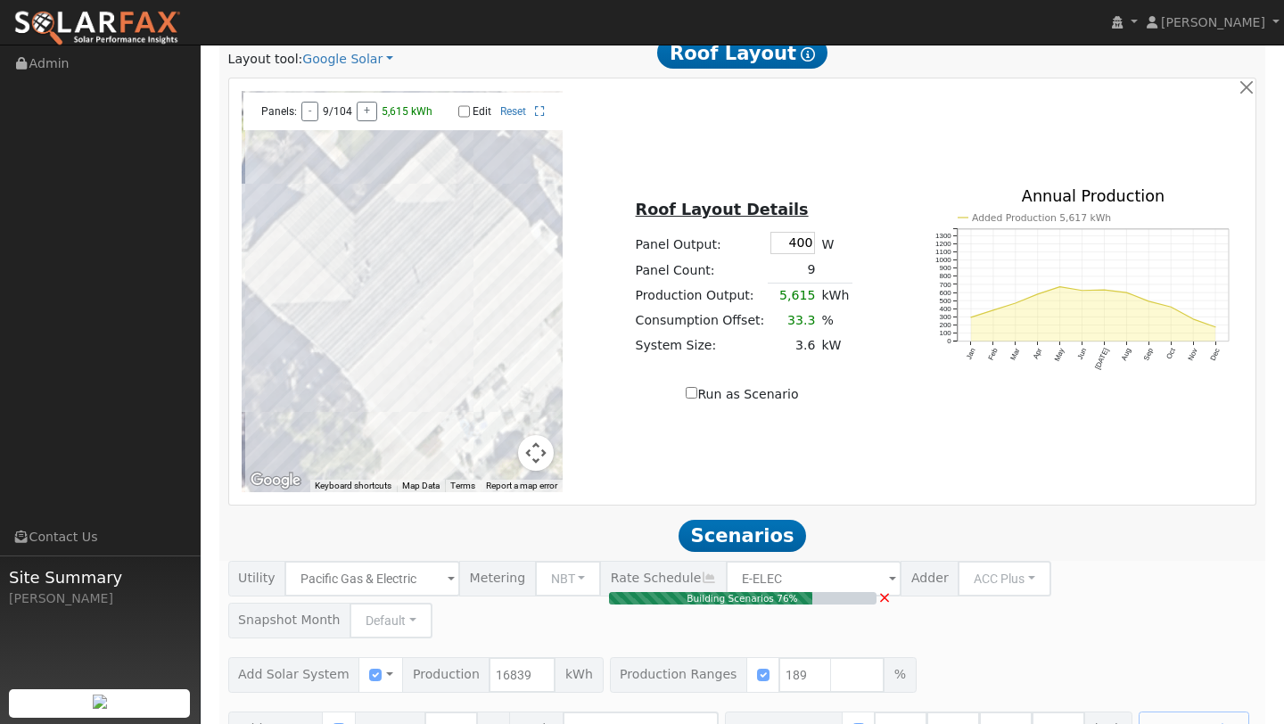
type input "21.2"
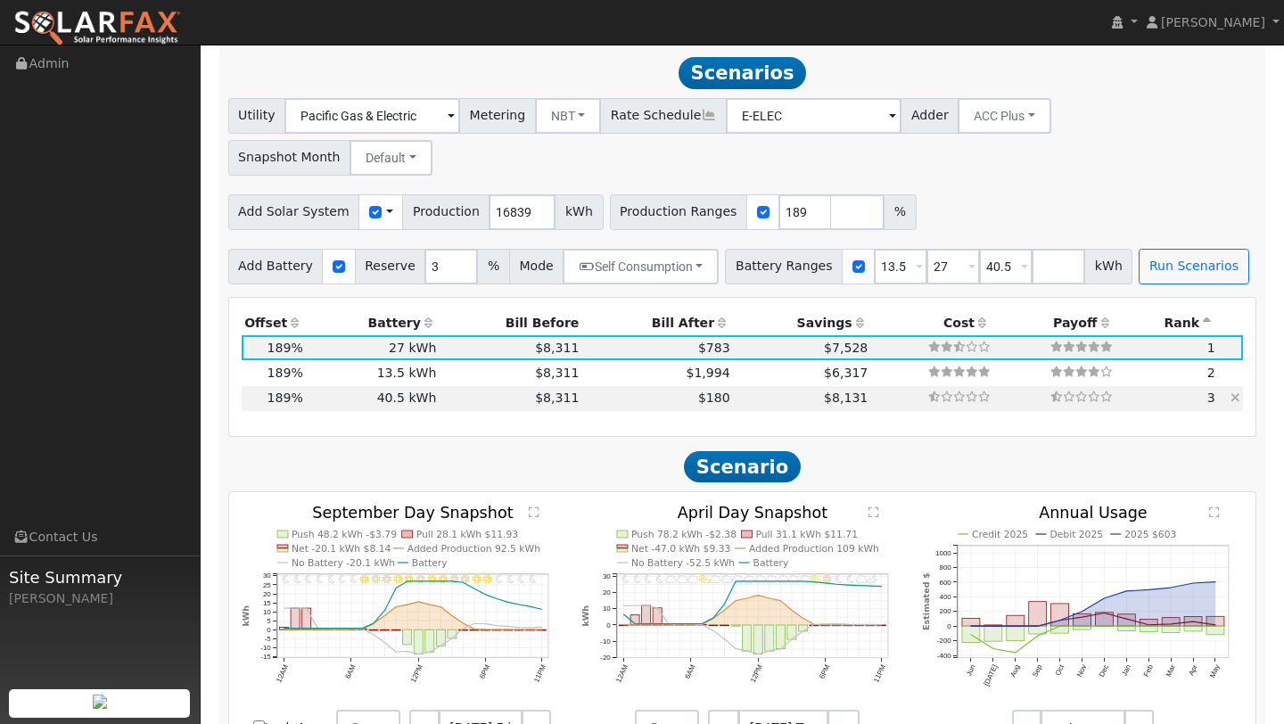
scroll to position [1499, 0]
